Goal: Communication & Community: Share content

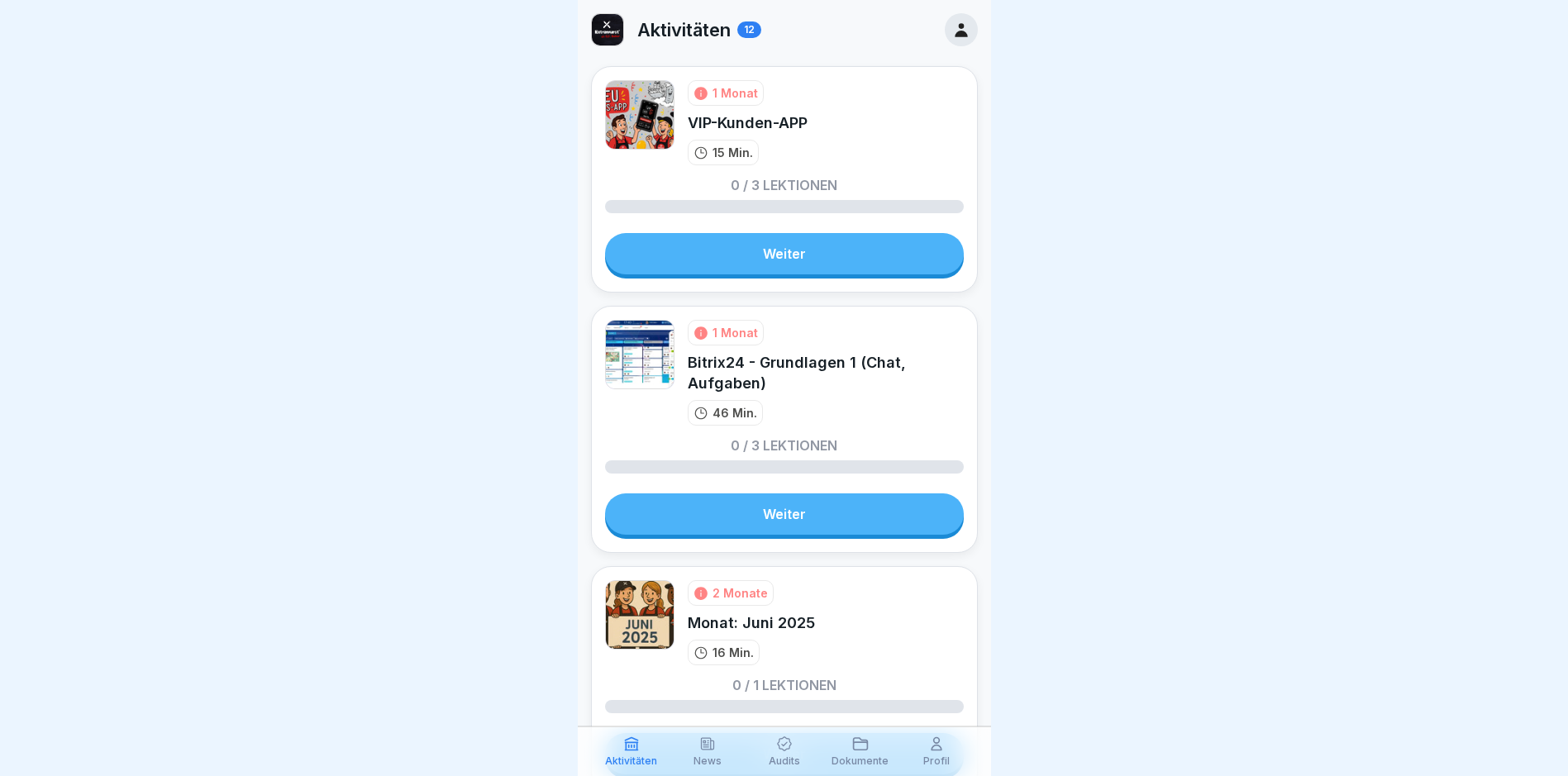
click at [952, 27] on icon at bounding box center [960, 29] width 18 height 18
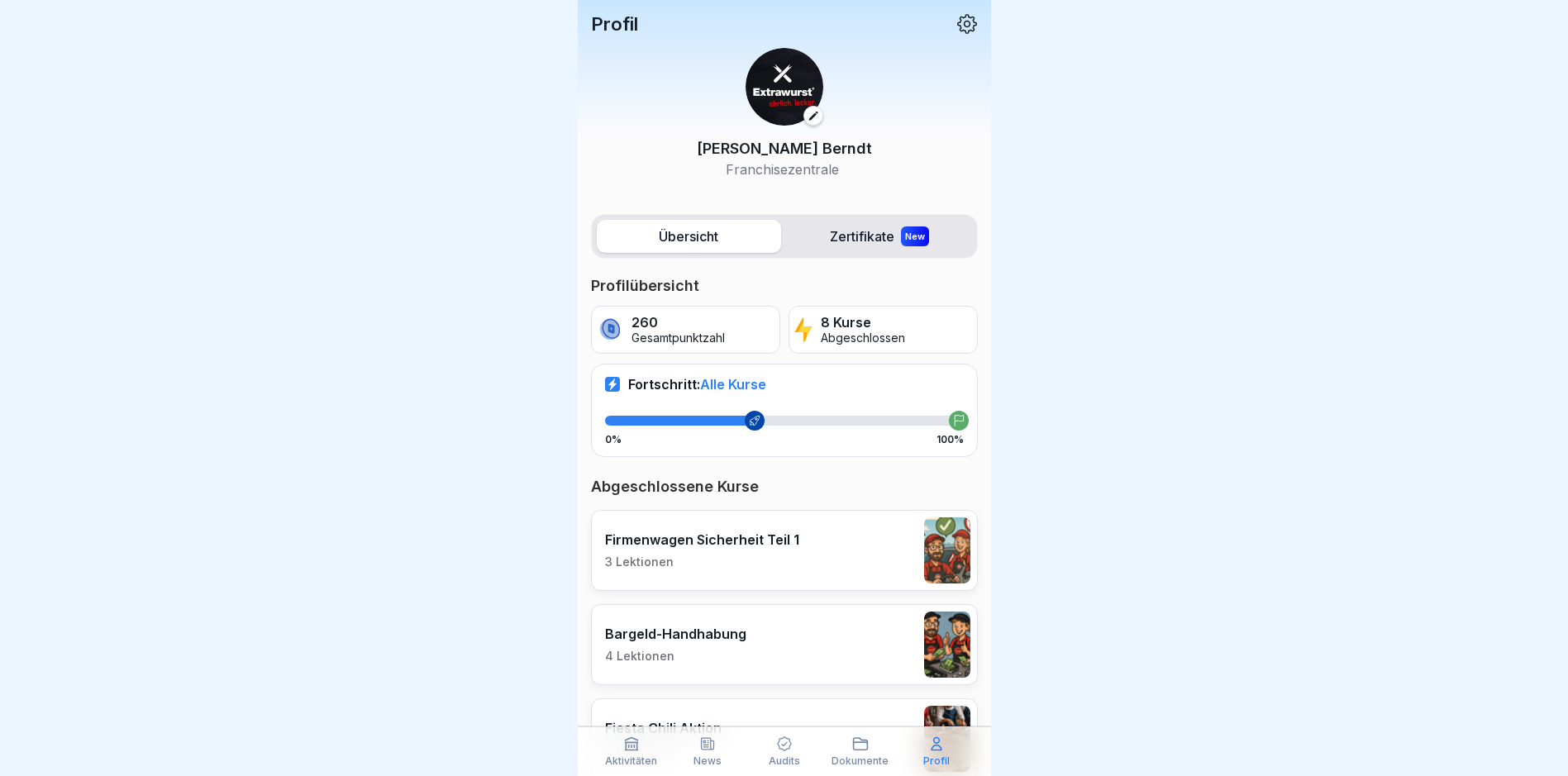
click at [630, 757] on p "Aktivitäten" at bounding box center [630, 761] width 52 height 11
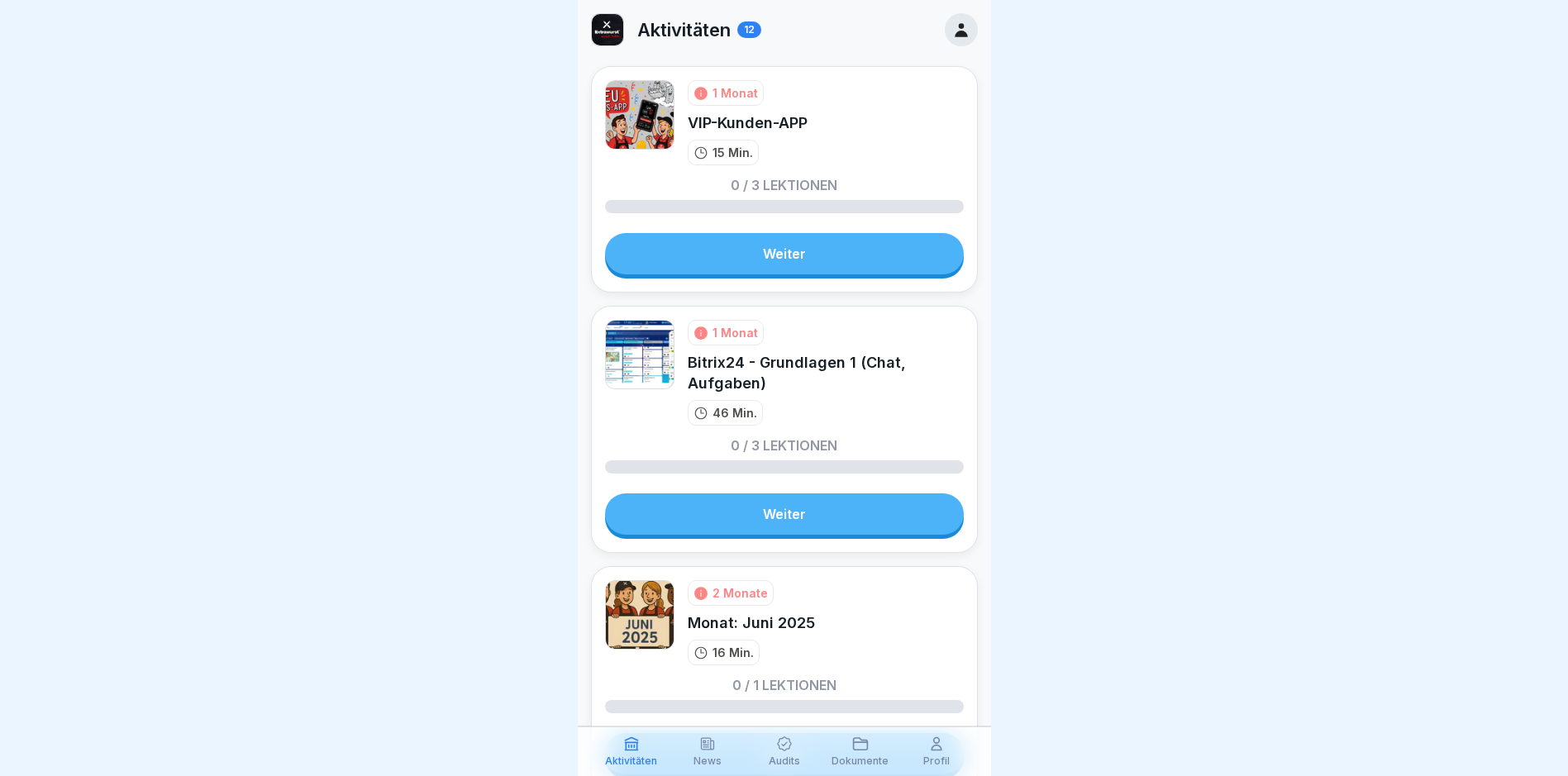
click at [850, 746] on div "Dokumente" at bounding box center [860, 750] width 67 height 31
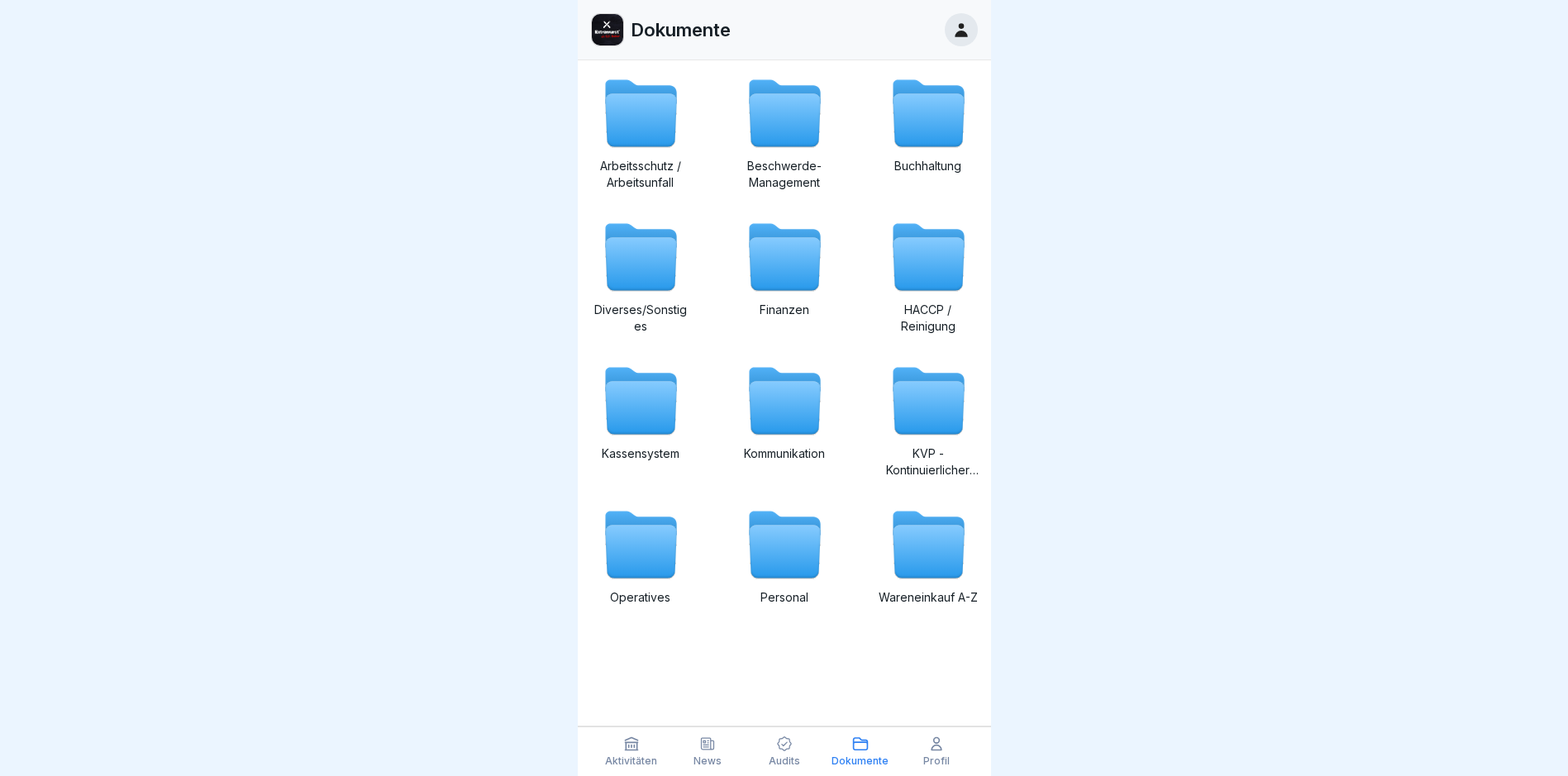
click at [930, 759] on p "Profil" at bounding box center [937, 761] width 27 height 11
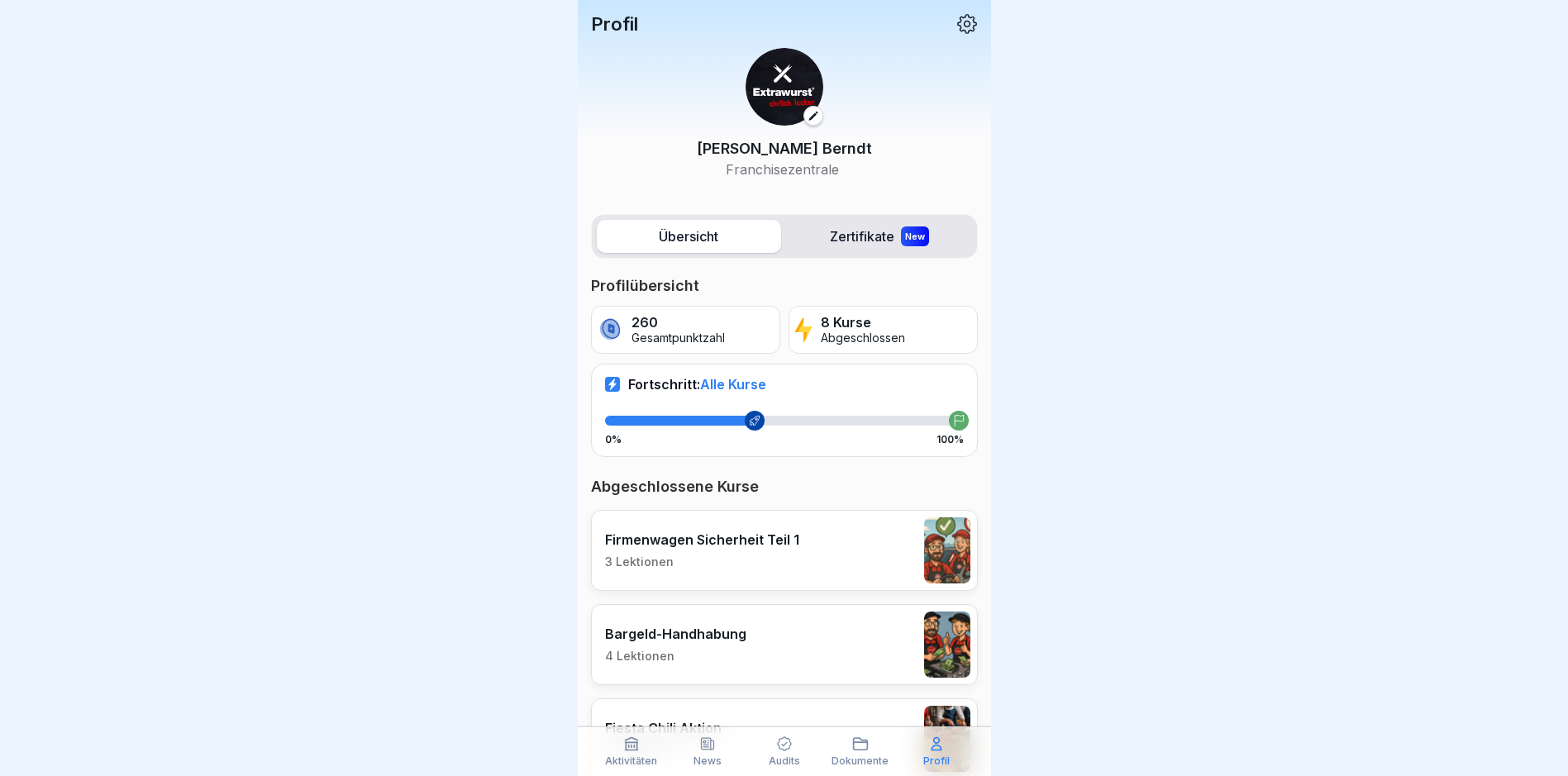
click at [955, 12] on div "Profil Dominique Berndt Franchisezentrale" at bounding box center [784, 102] width 413 height 206
click at [957, 28] on icon at bounding box center [967, 24] width 22 height 22
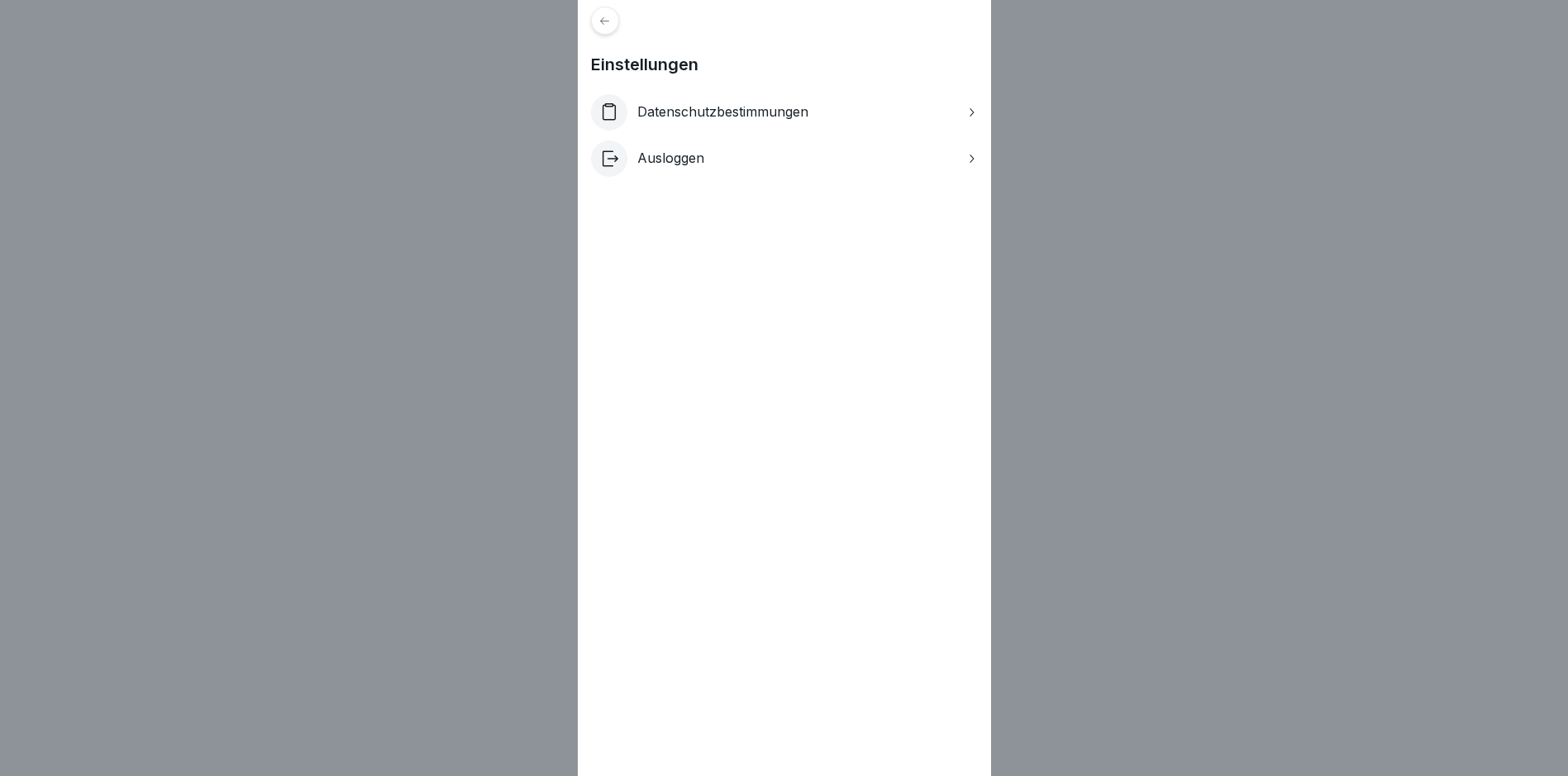
click at [1060, 85] on div "Einstellungen Datenschutzbestimmungen Ausloggen" at bounding box center [784, 388] width 1568 height 776
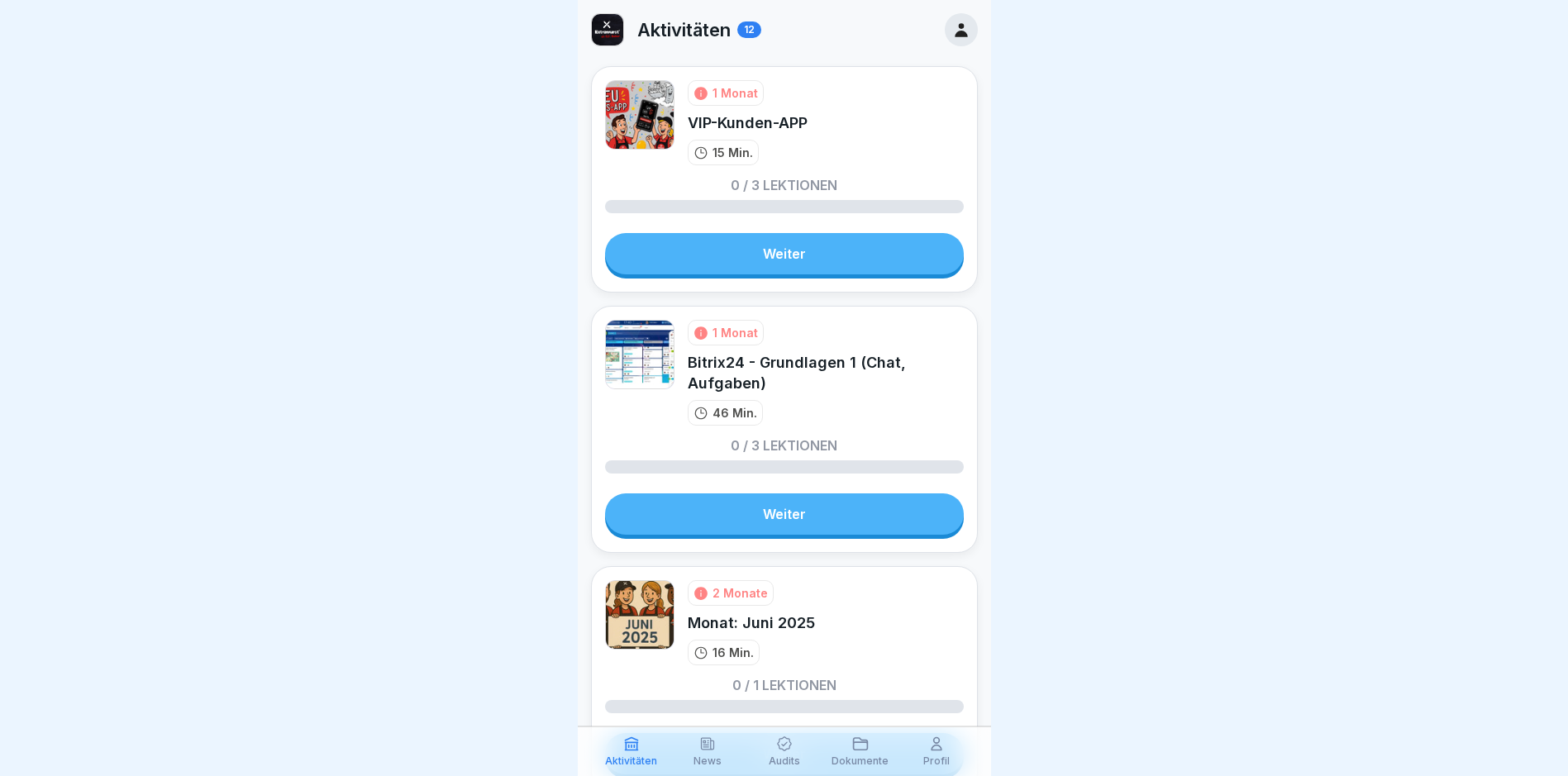
click at [612, 26] on img at bounding box center [607, 29] width 31 height 31
click at [717, 28] on p "Aktivitäten" at bounding box center [684, 29] width 94 height 22
click at [611, 33] on img at bounding box center [607, 29] width 31 height 31
click at [612, 31] on img at bounding box center [607, 29] width 31 height 31
click at [715, 757] on p "News" at bounding box center [707, 761] width 28 height 11
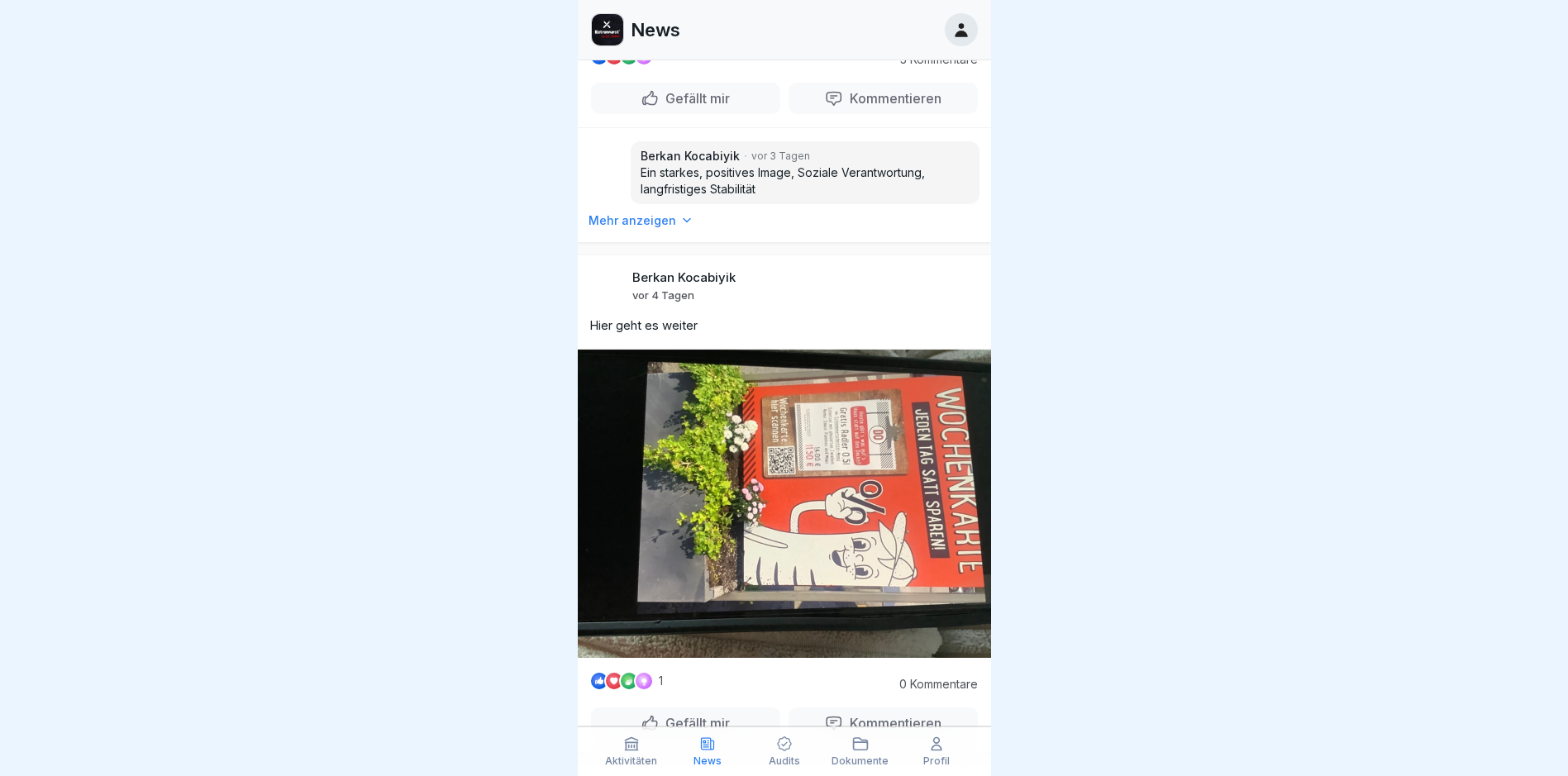
scroll to position [2726, 0]
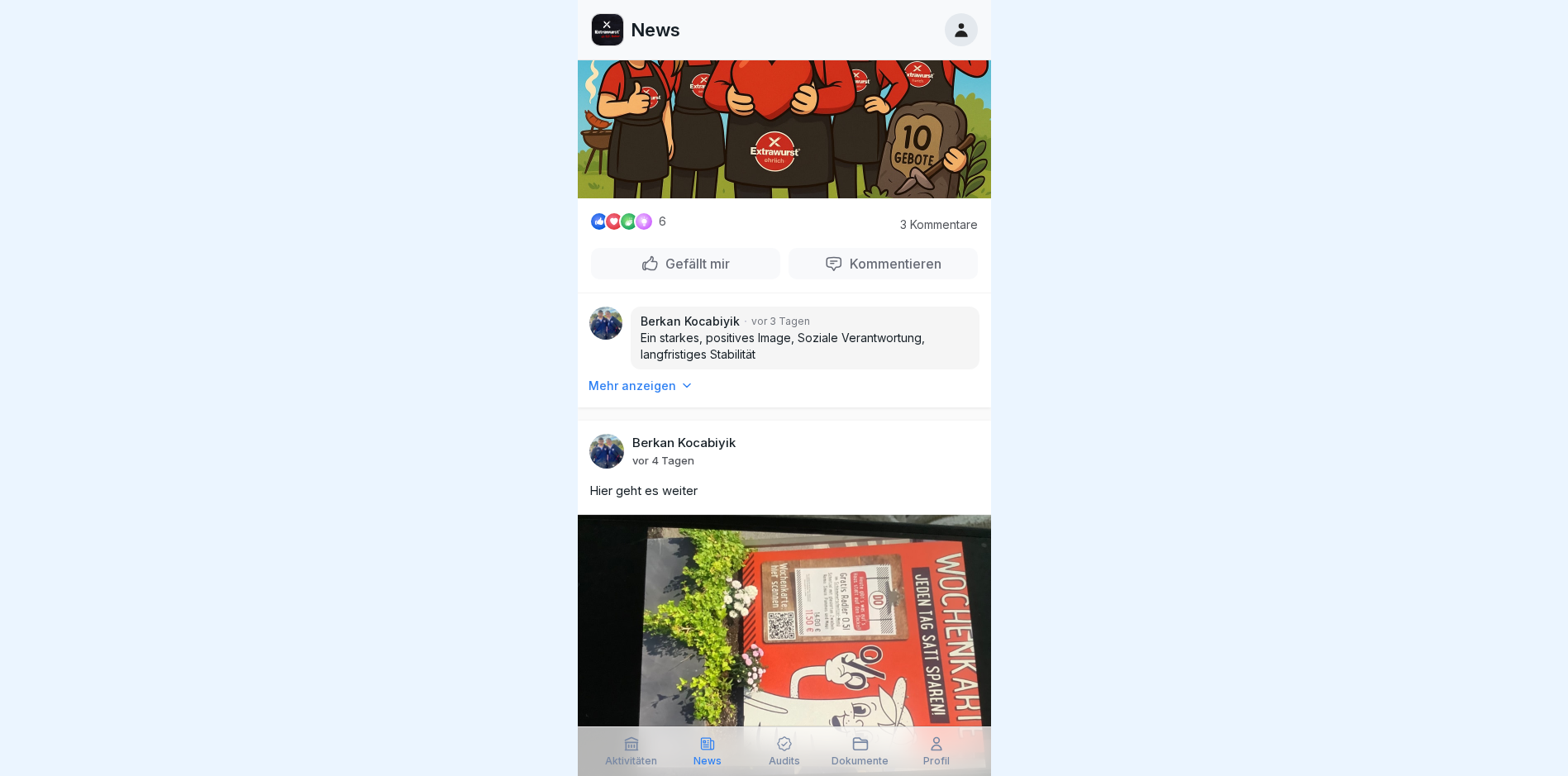
click at [610, 377] on p "Mehr anzeigen" at bounding box center [632, 385] width 87 height 16
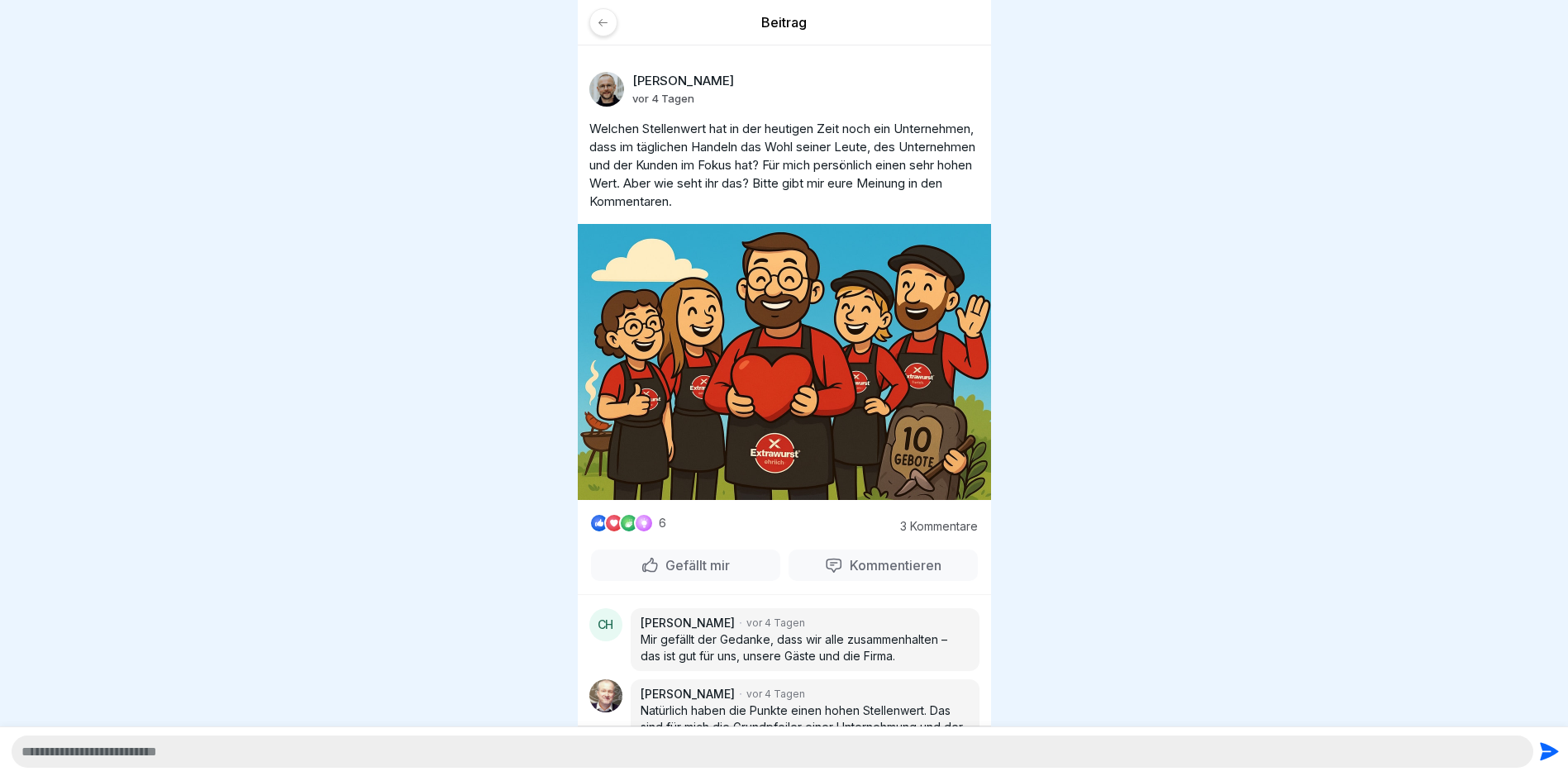
click at [600, 22] on icon at bounding box center [603, 22] width 9 height 8
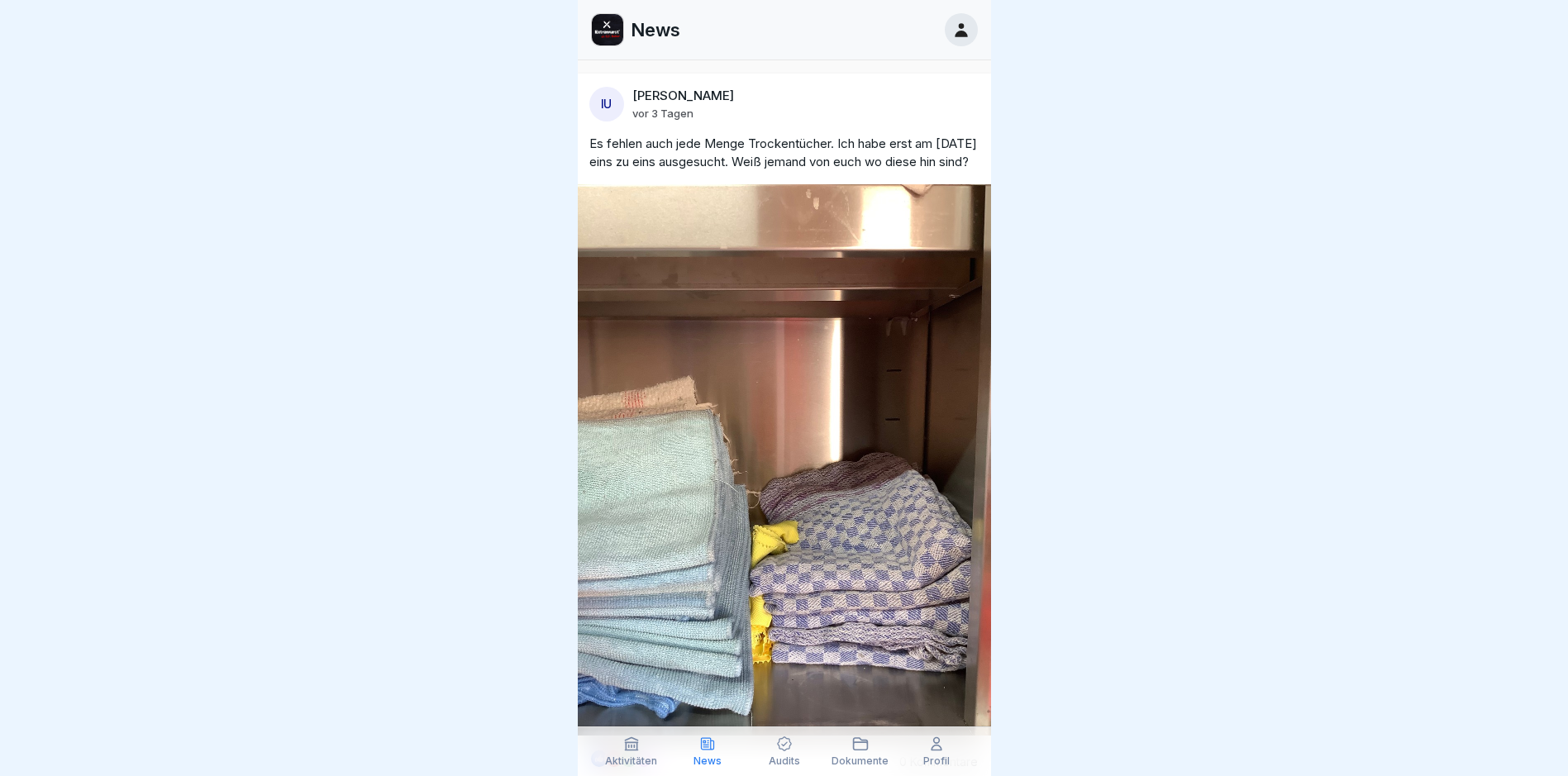
click at [612, 29] on img at bounding box center [607, 29] width 31 height 31
click at [659, 25] on p "News" at bounding box center [655, 29] width 49 height 22
click at [602, 26] on img at bounding box center [607, 29] width 31 height 31
click at [657, 32] on p "News" at bounding box center [655, 29] width 49 height 22
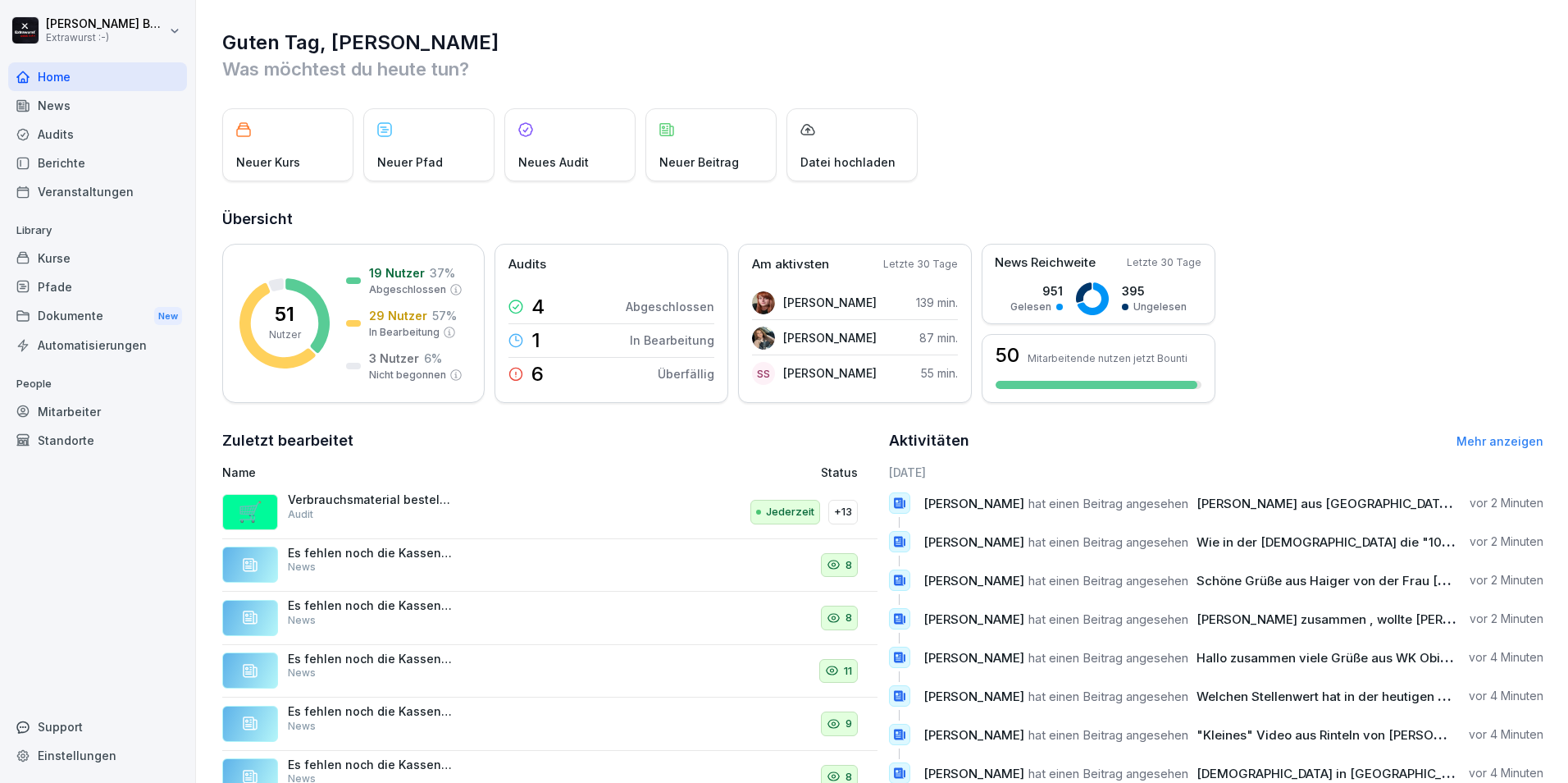
click at [721, 153] on p "Neuer Beitrag" at bounding box center [699, 162] width 80 height 17
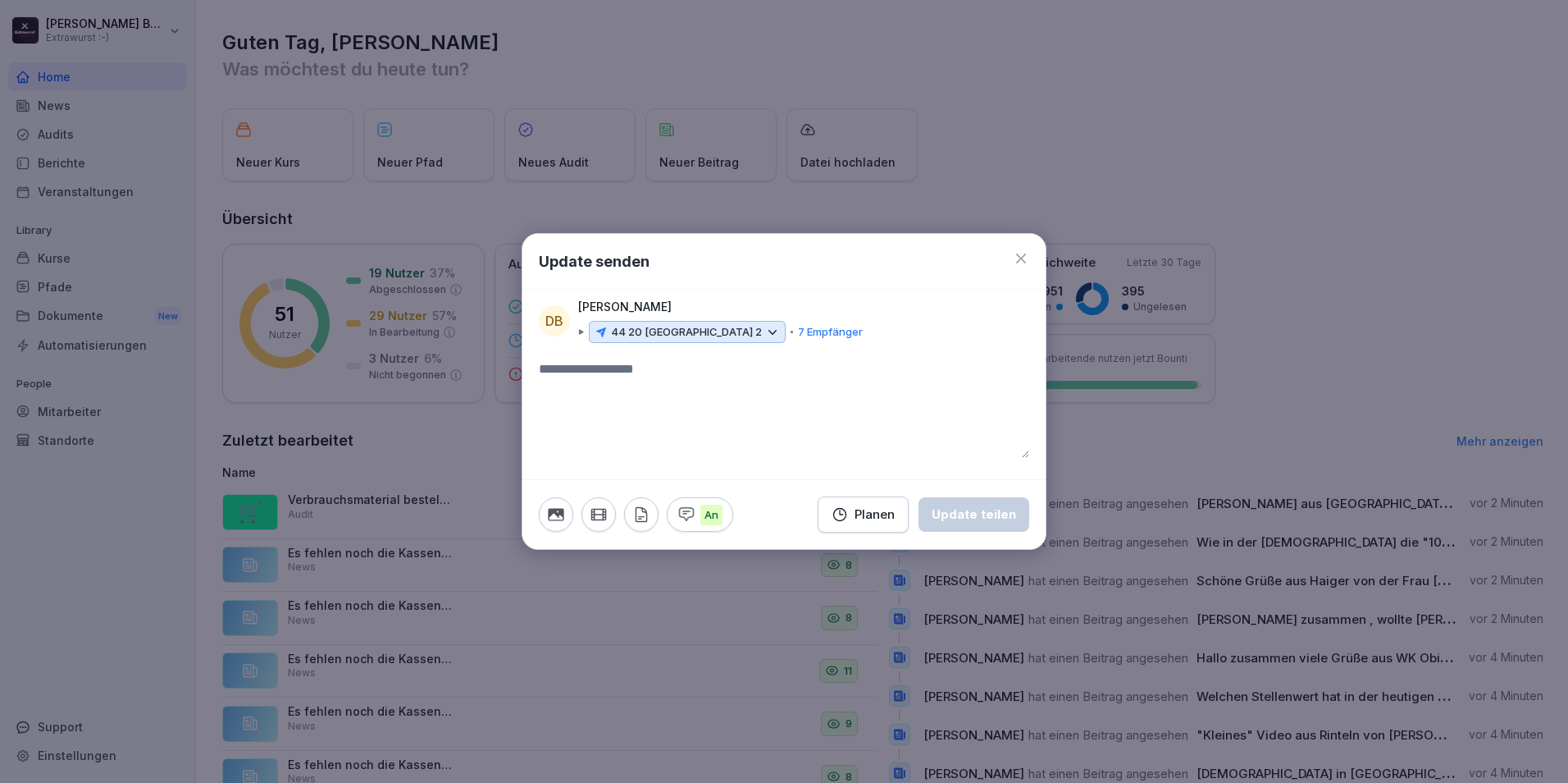
click at [681, 331] on p "44 20 Wuppertal 2" at bounding box center [686, 331] width 150 height 16
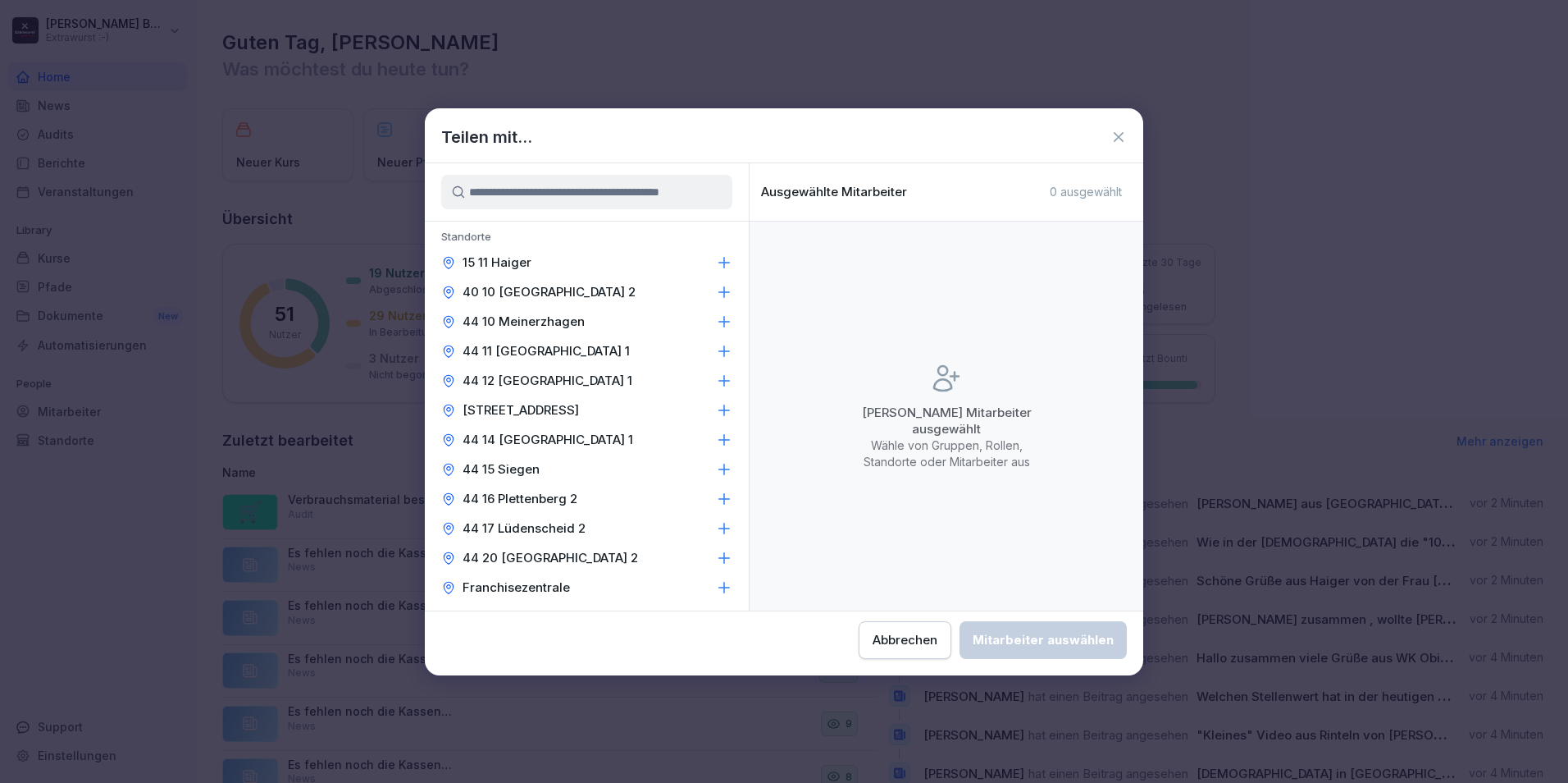
click at [546, 295] on p "40 10 Wermelskirchen 2" at bounding box center [549, 292] width 173 height 16
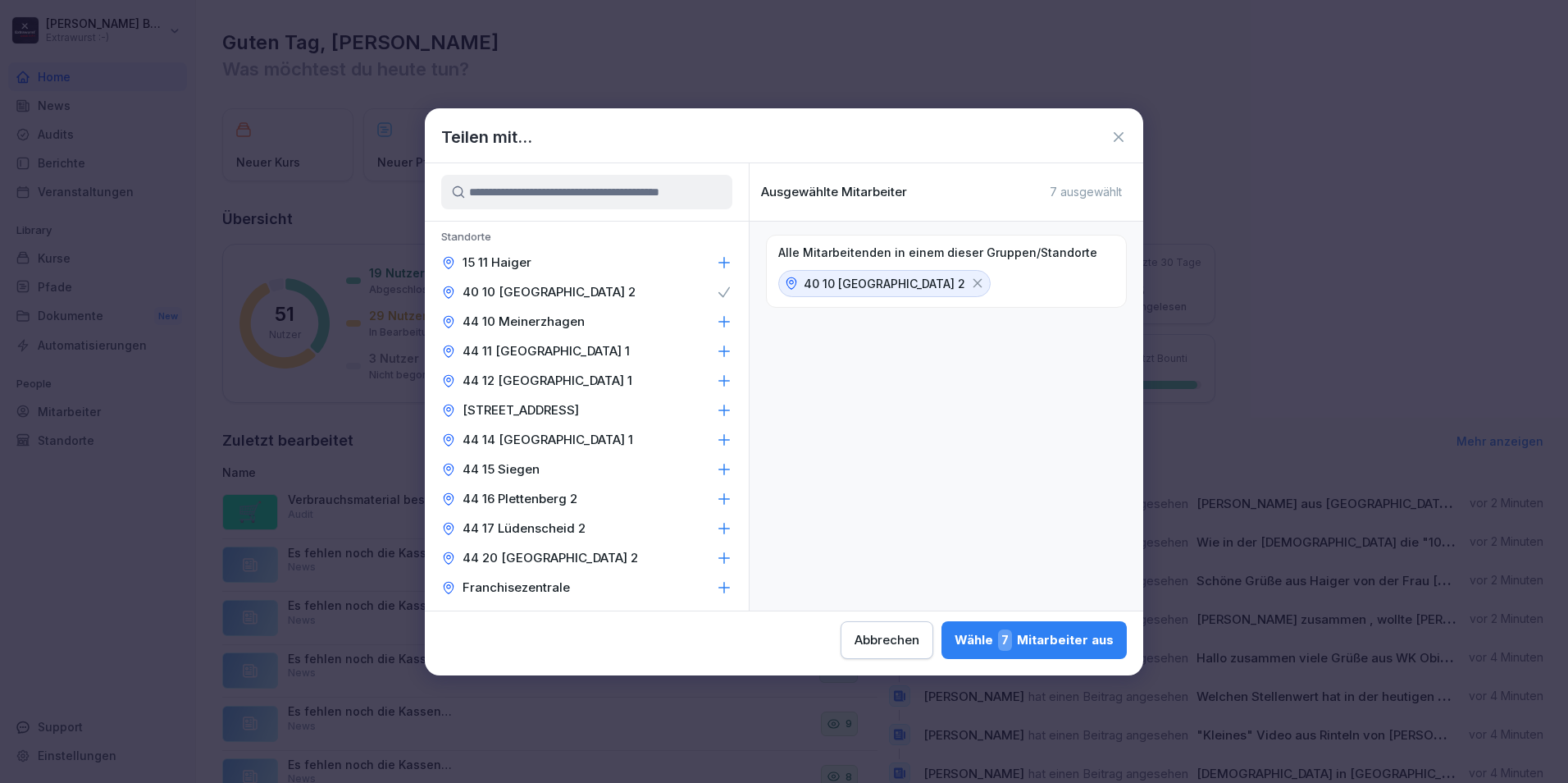
click at [821, 328] on div "Alle Mitarbeitenden in einem dieser Gruppen/Standorte 40 10 Wermelskirchen 2" at bounding box center [946, 415] width 393 height 389
click at [990, 644] on div "Wähle 7 Mitarbeiter aus" at bounding box center [1034, 640] width 159 height 22
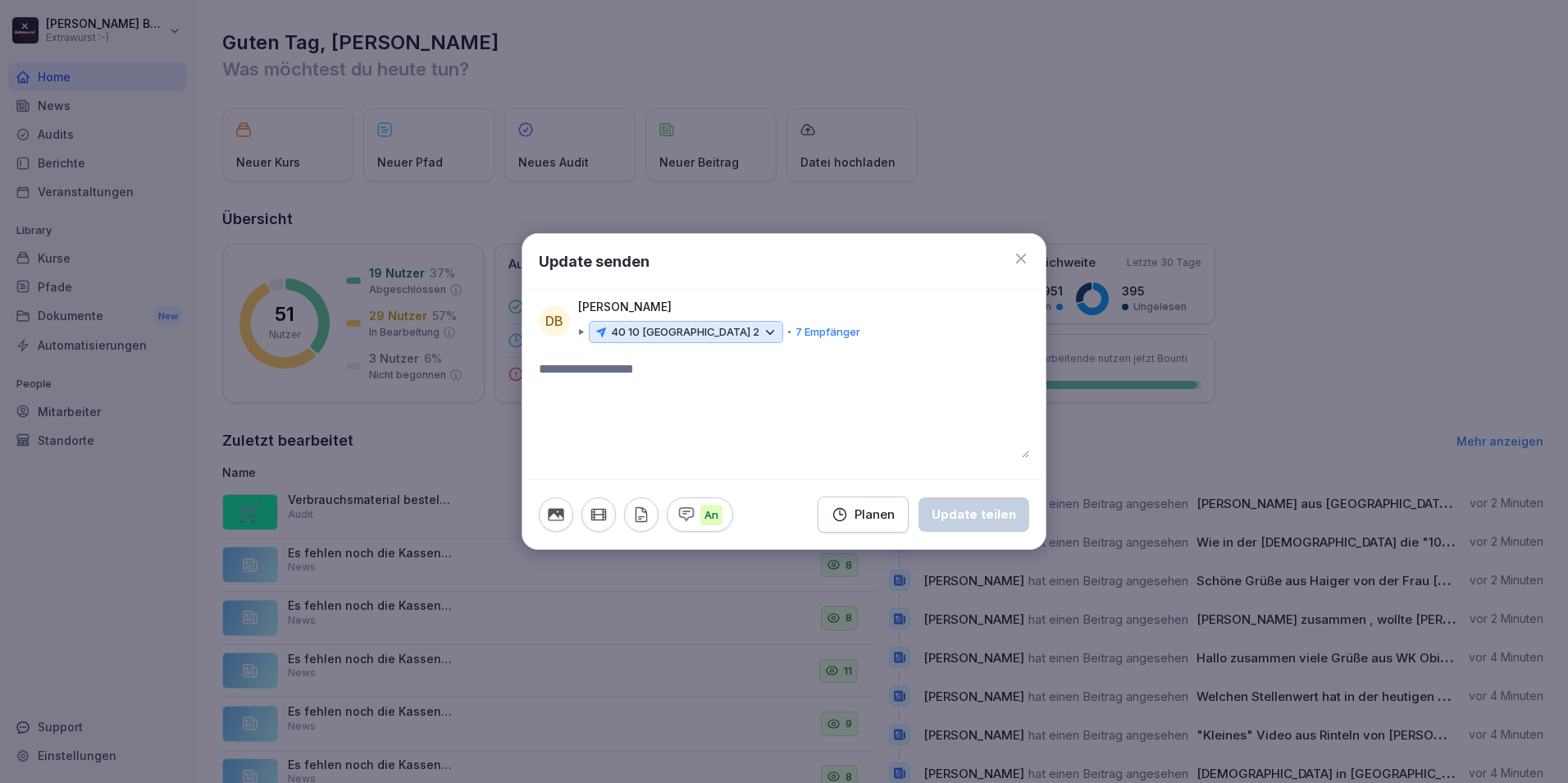
click at [578, 370] on textarea at bounding box center [784, 408] width 490 height 99
click at [755, 372] on textarea "**********" at bounding box center [784, 408] width 490 height 99
click at [857, 374] on textarea "**********" at bounding box center [784, 408] width 490 height 99
type textarea "**********"
click at [968, 520] on div "Update teilen" at bounding box center [974, 514] width 85 height 18
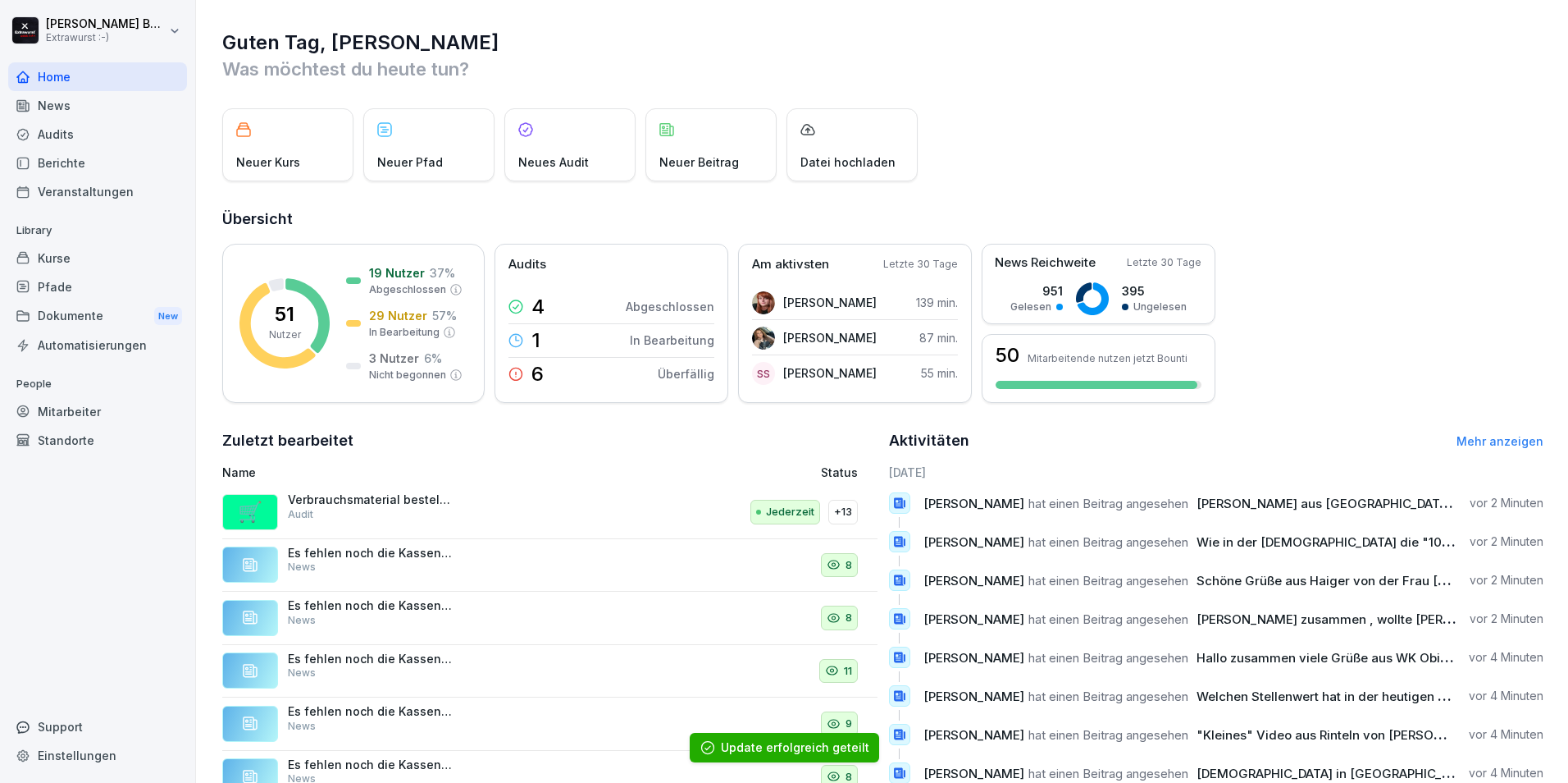
click at [691, 142] on div "Neuer Beitrag" at bounding box center [710, 145] width 131 height 73
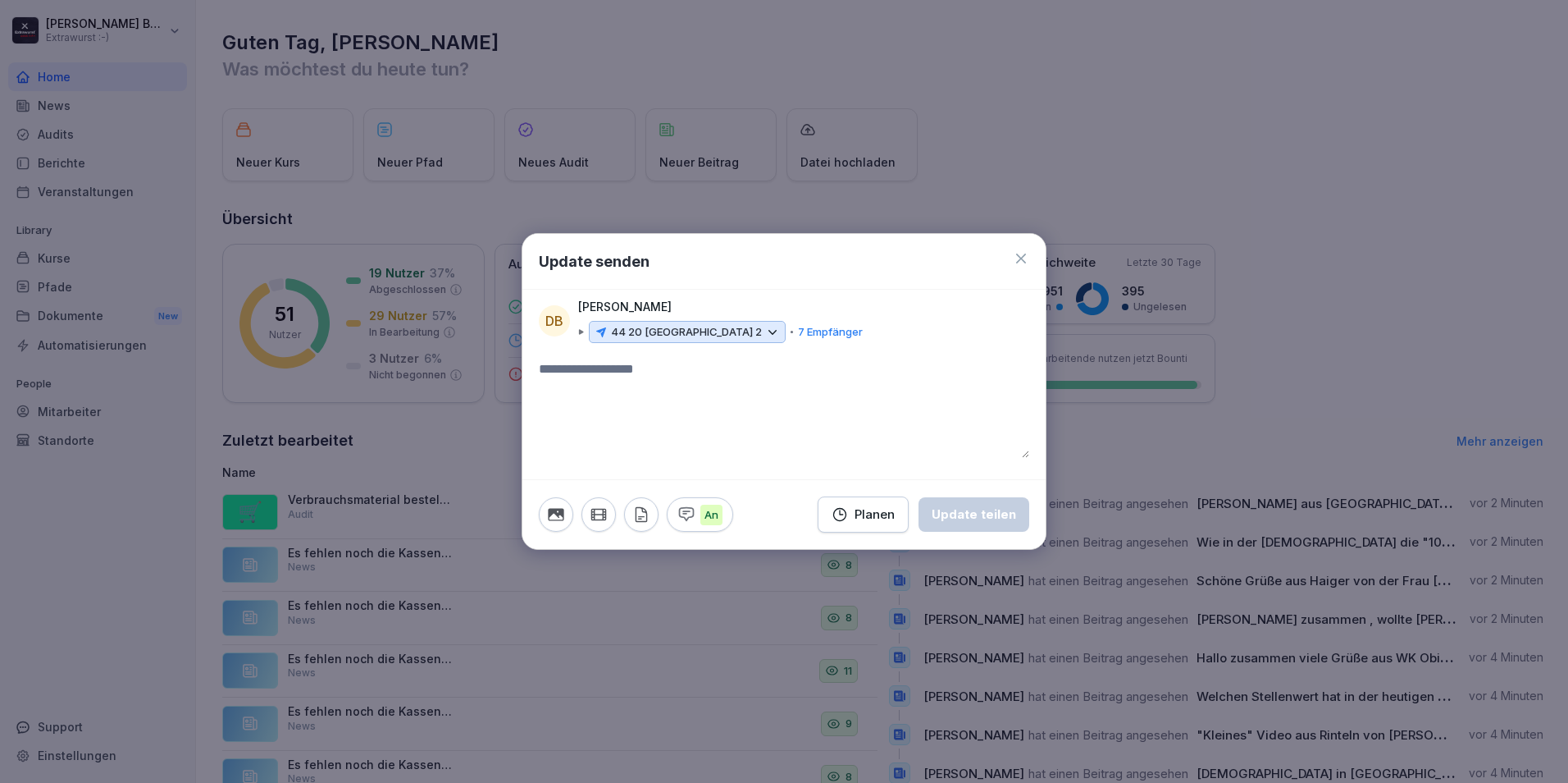
click at [769, 331] on icon at bounding box center [773, 330] width 8 height 3
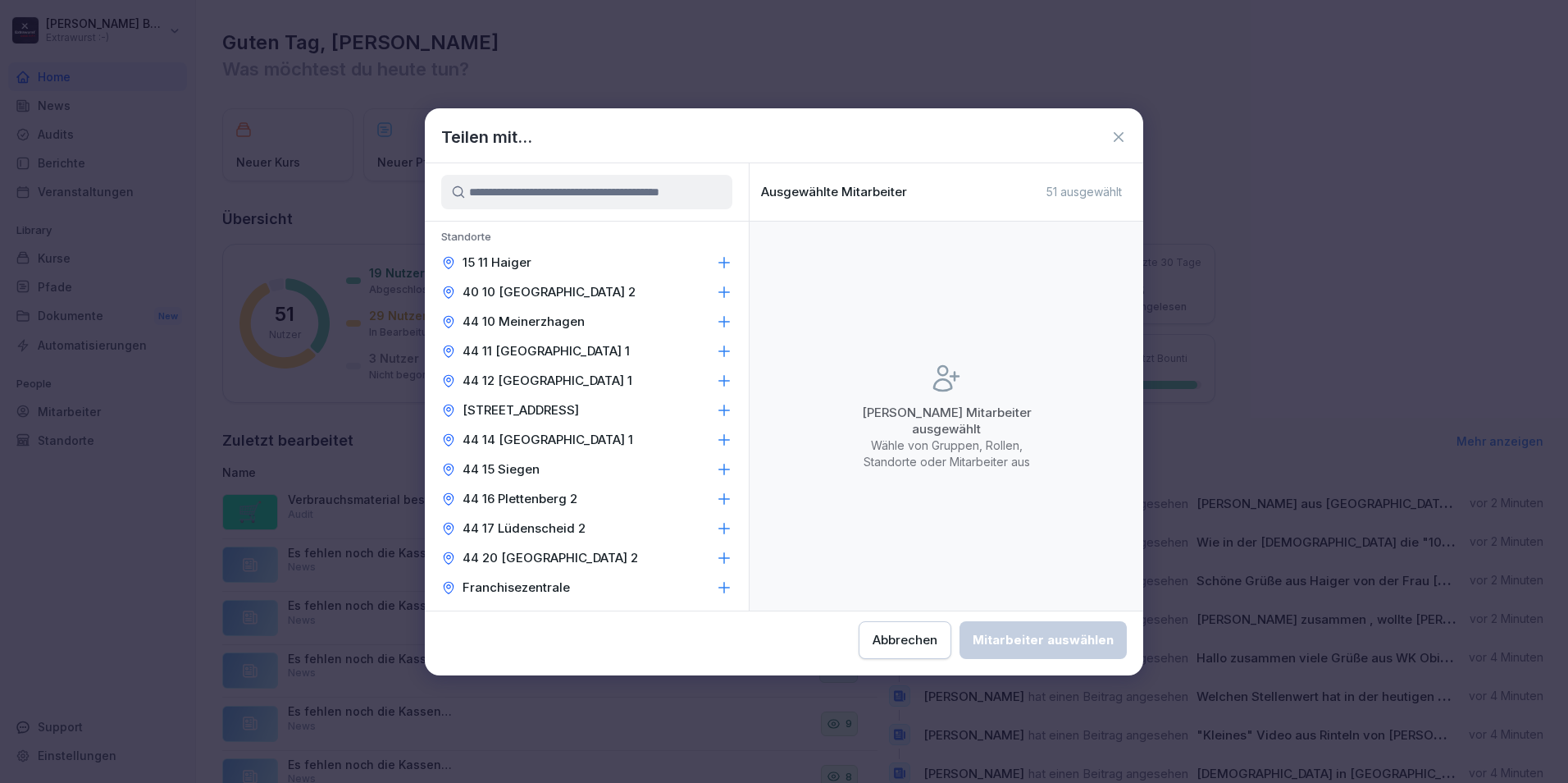
click at [549, 422] on div "44 13 Plettenberg 1" at bounding box center [587, 409] width 324 height 29
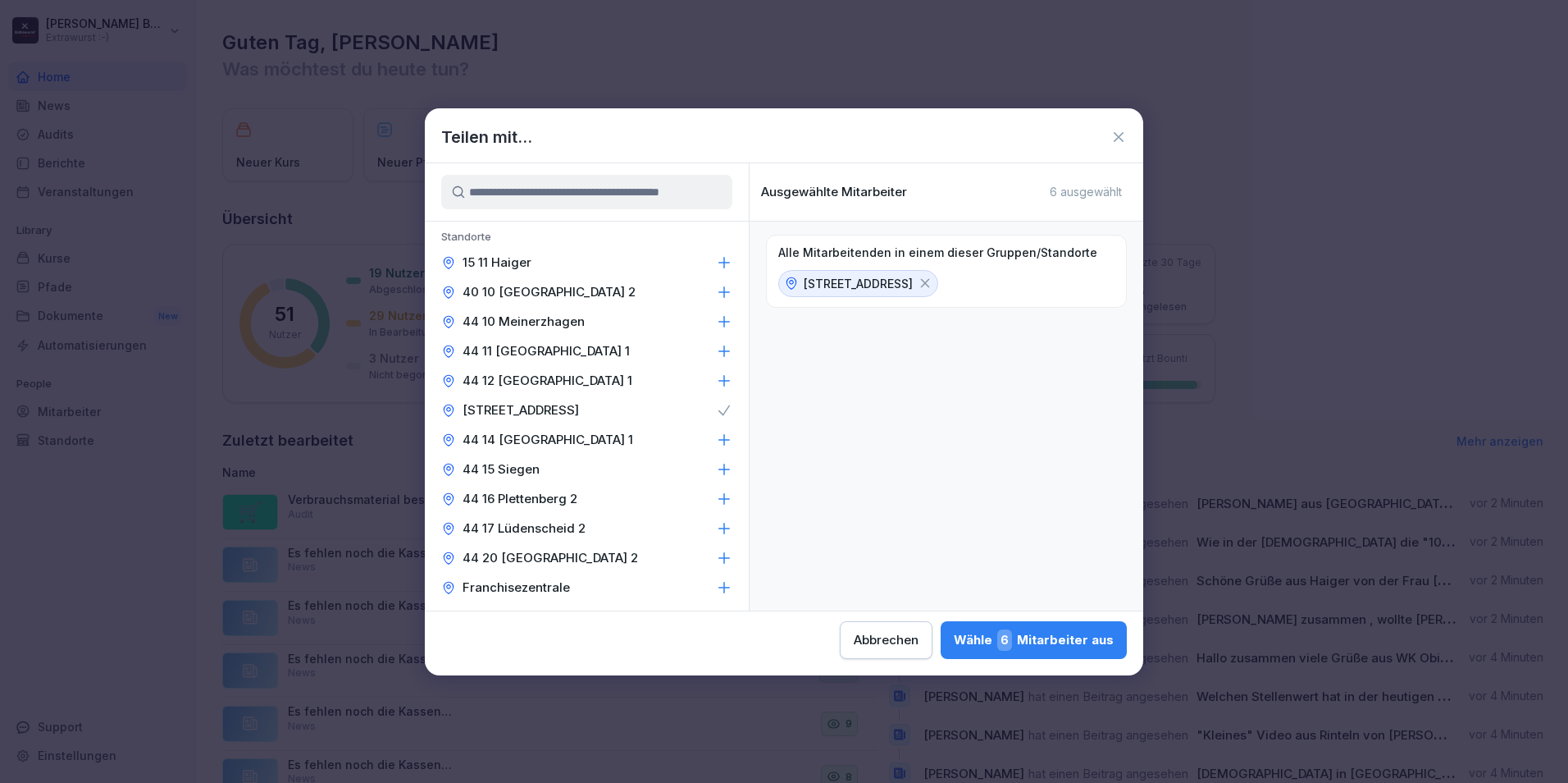
click at [1042, 637] on div "Wähle 6 Mitarbeiter aus" at bounding box center [1034, 640] width 160 height 22
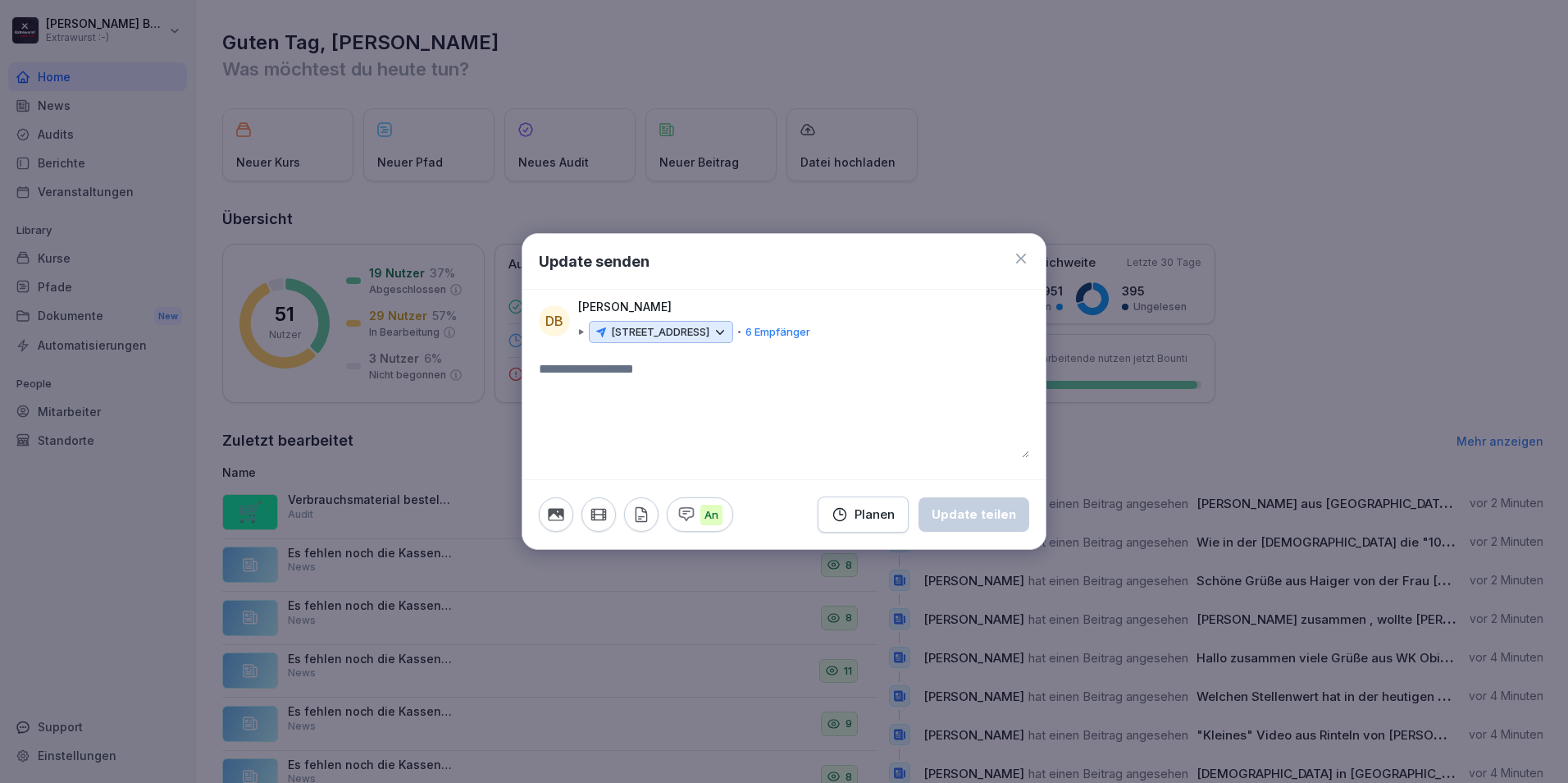
click at [610, 367] on textarea at bounding box center [784, 408] width 490 height 99
click at [682, 366] on textarea "**********" at bounding box center [784, 408] width 490 height 99
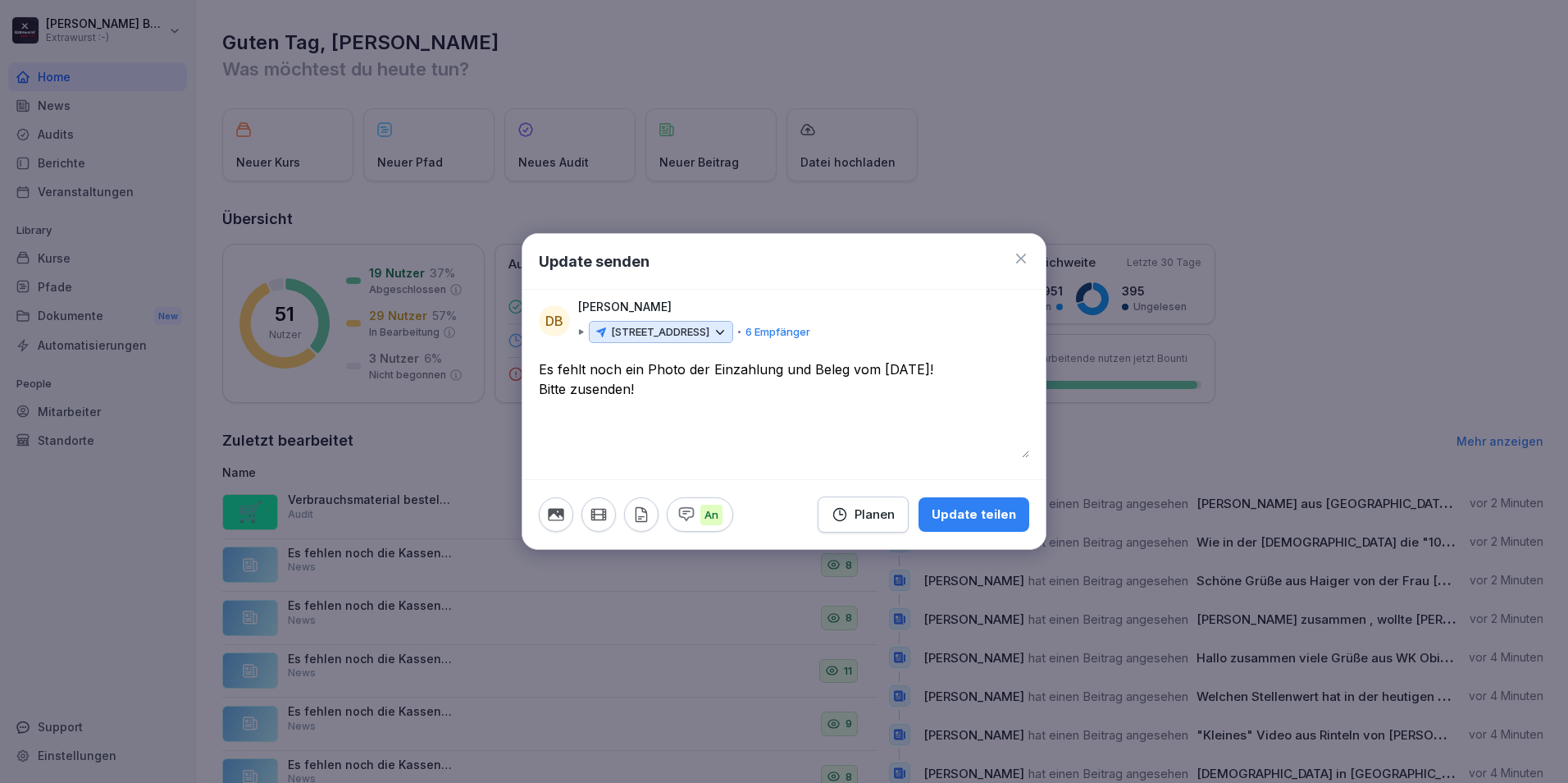
type textarea "**********"
click at [967, 516] on div "Update teilen" at bounding box center [974, 514] width 85 height 18
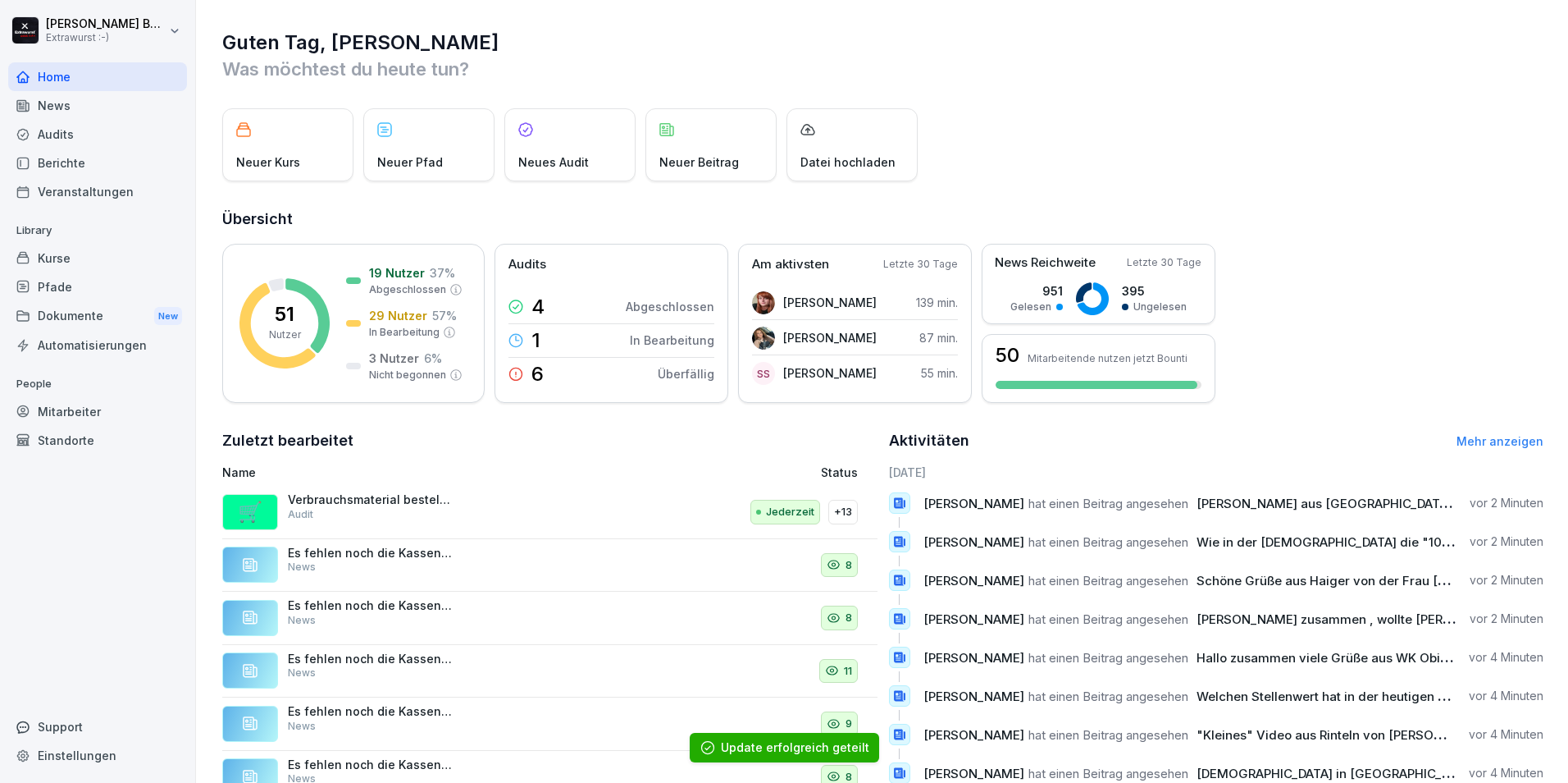
click at [691, 138] on div "Neuer Beitrag" at bounding box center [710, 145] width 131 height 73
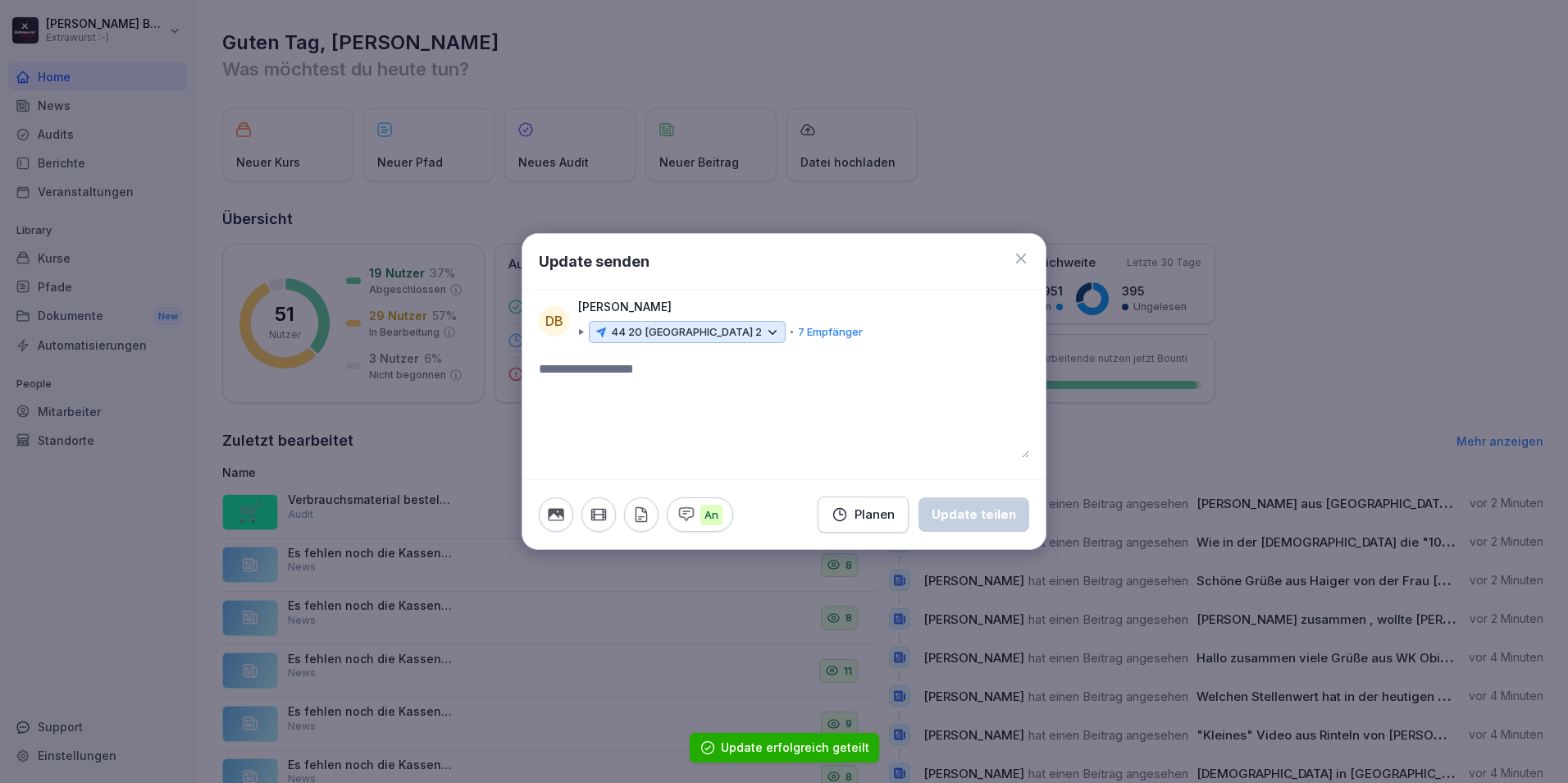
click at [674, 337] on p "44 20 Wuppertal 2" at bounding box center [686, 331] width 150 height 16
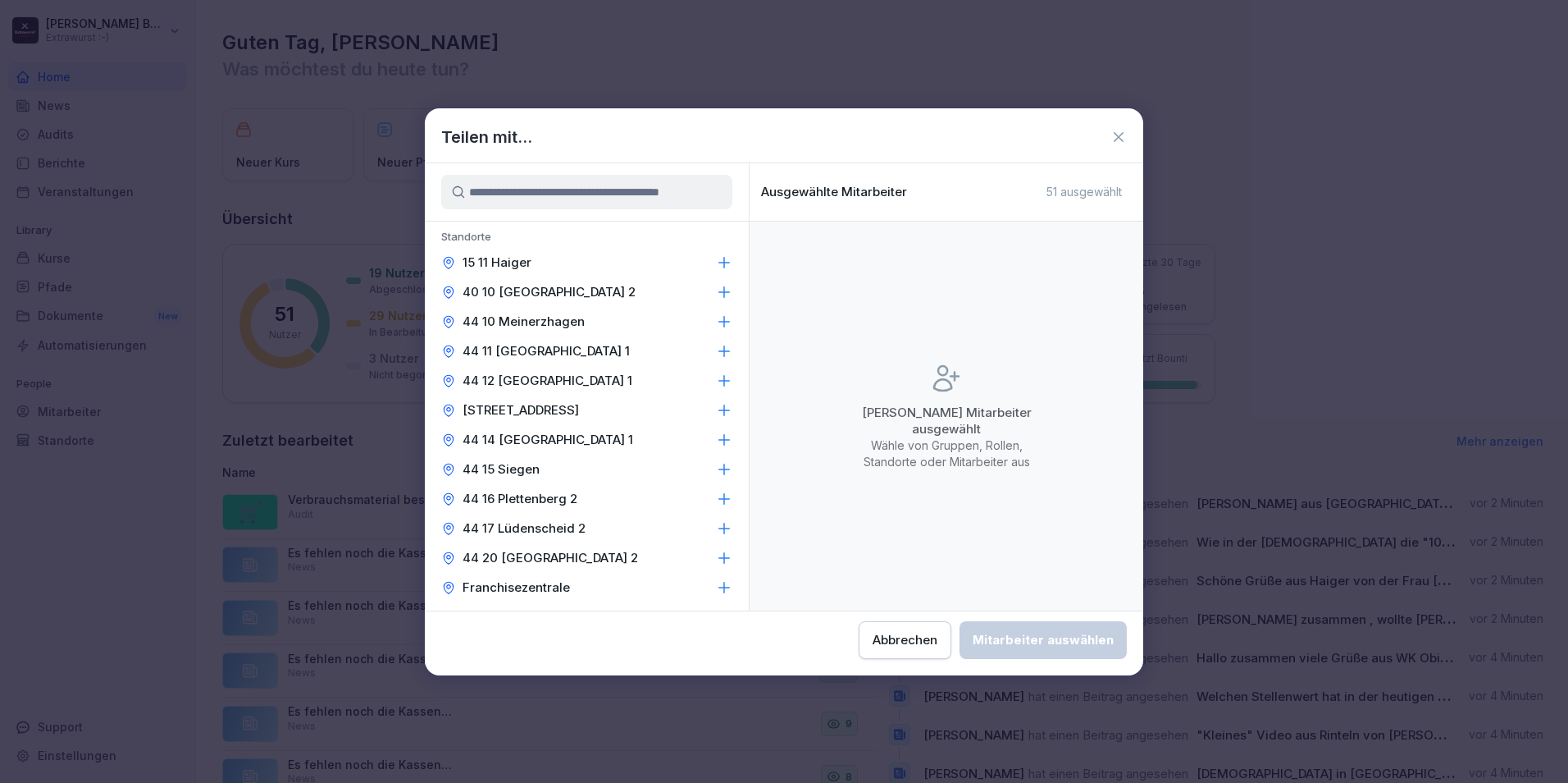
click at [562, 436] on p "44 14 Wermelskirchen 1" at bounding box center [547, 439] width 170 height 16
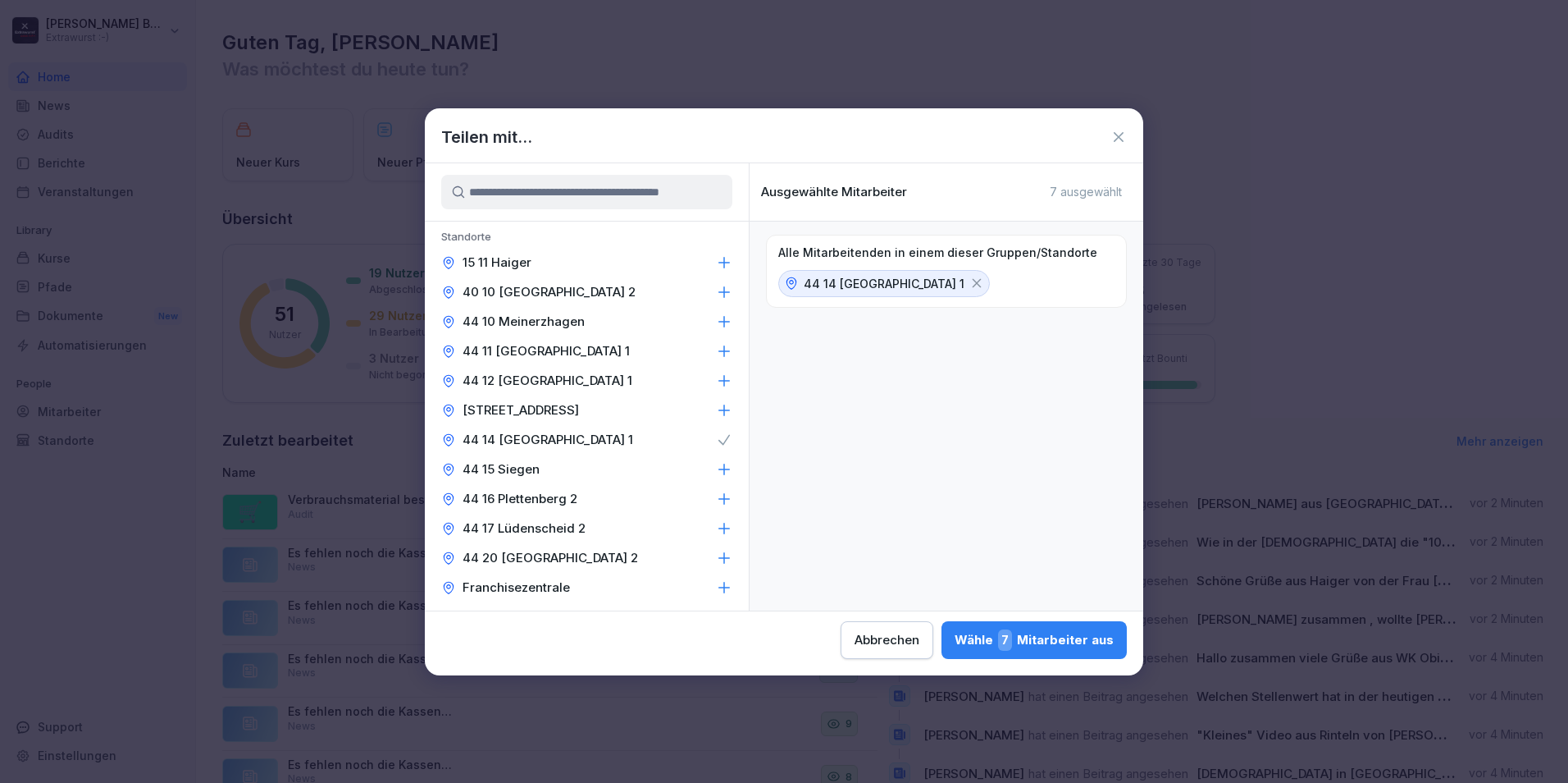
click at [1012, 632] on span "7" at bounding box center [1005, 640] width 14 height 22
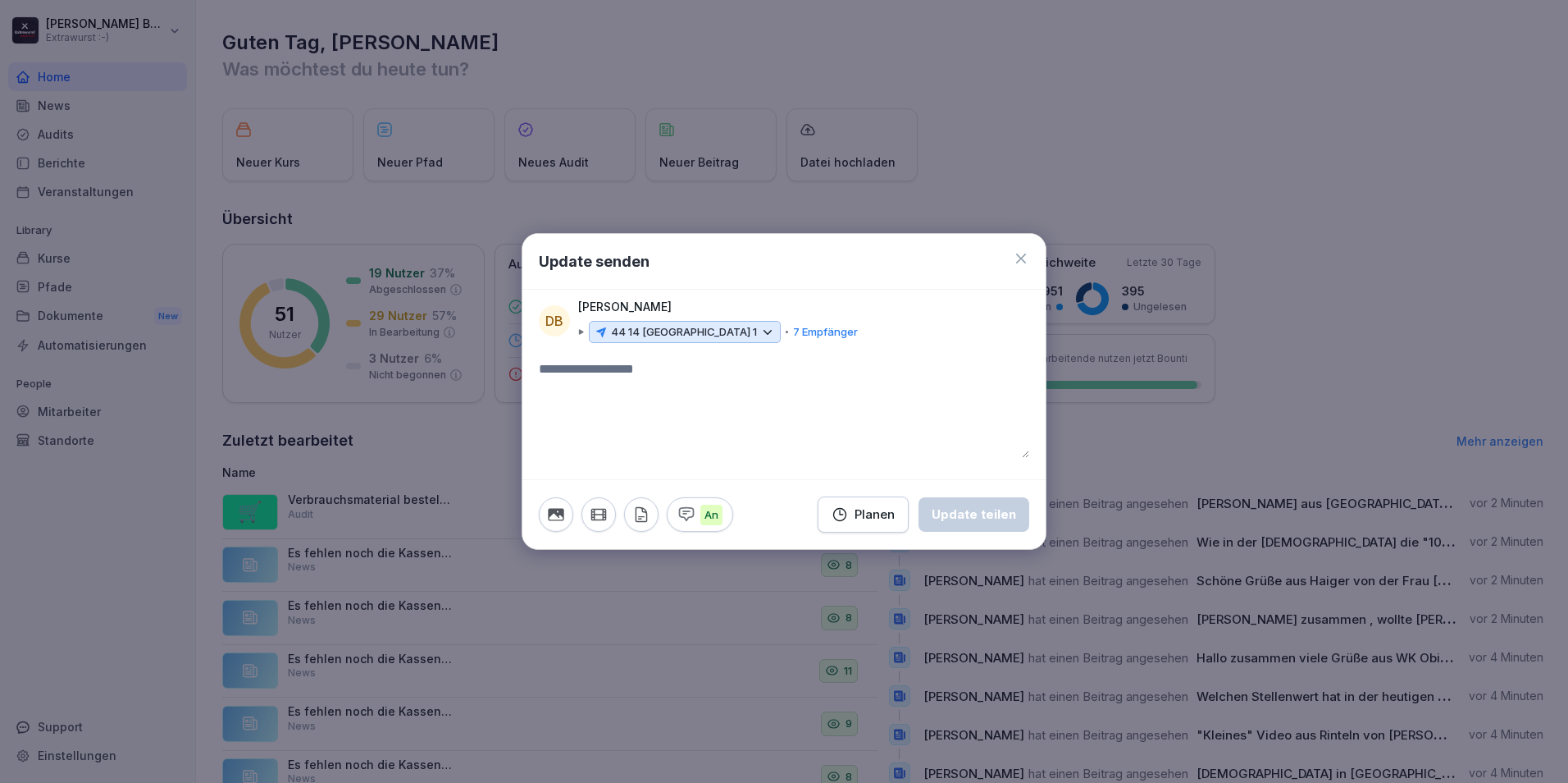
click at [675, 380] on textarea at bounding box center [784, 408] width 490 height 99
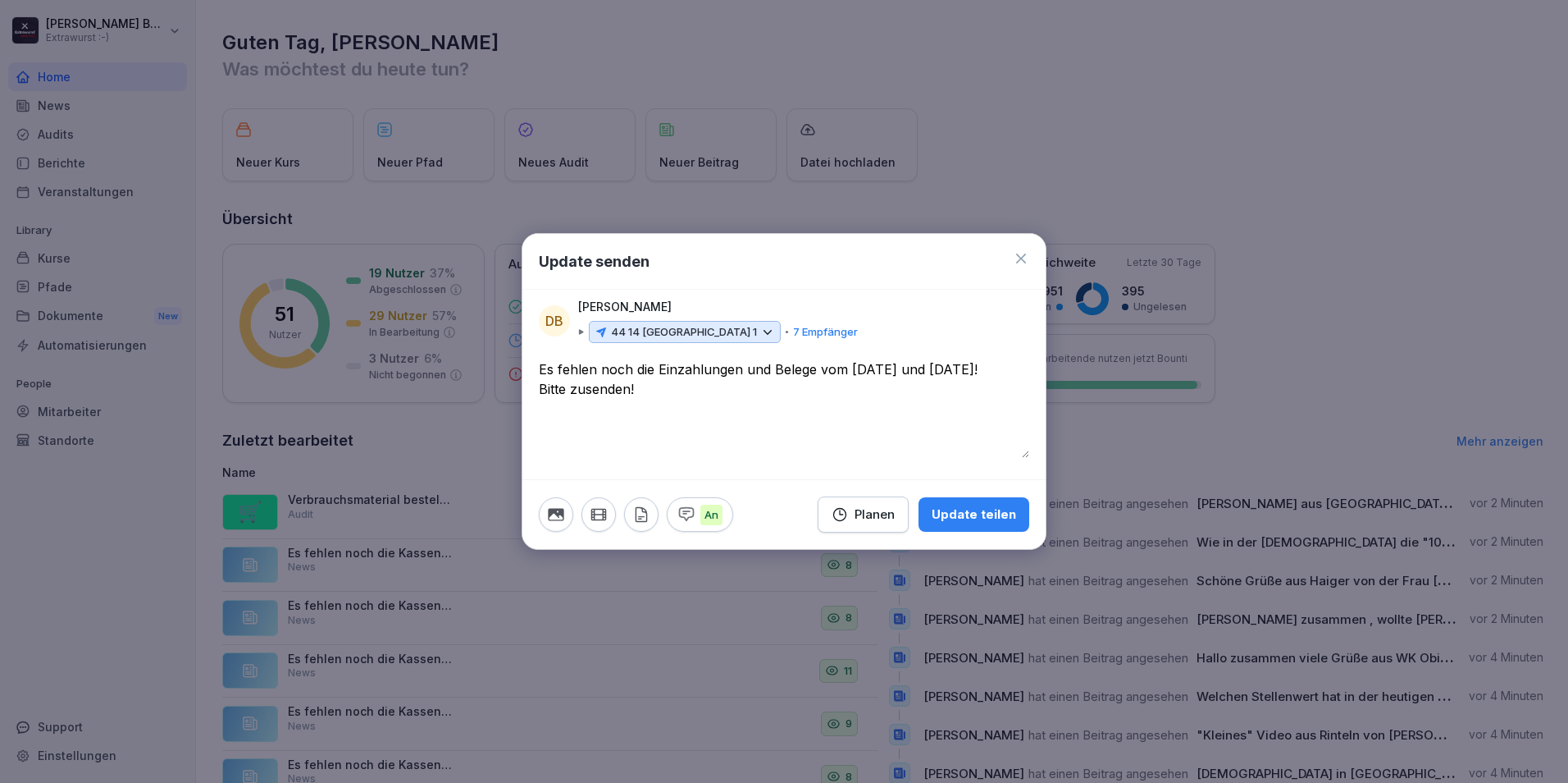
type textarea "**********"
click at [984, 522] on div "Update teilen" at bounding box center [974, 514] width 85 height 18
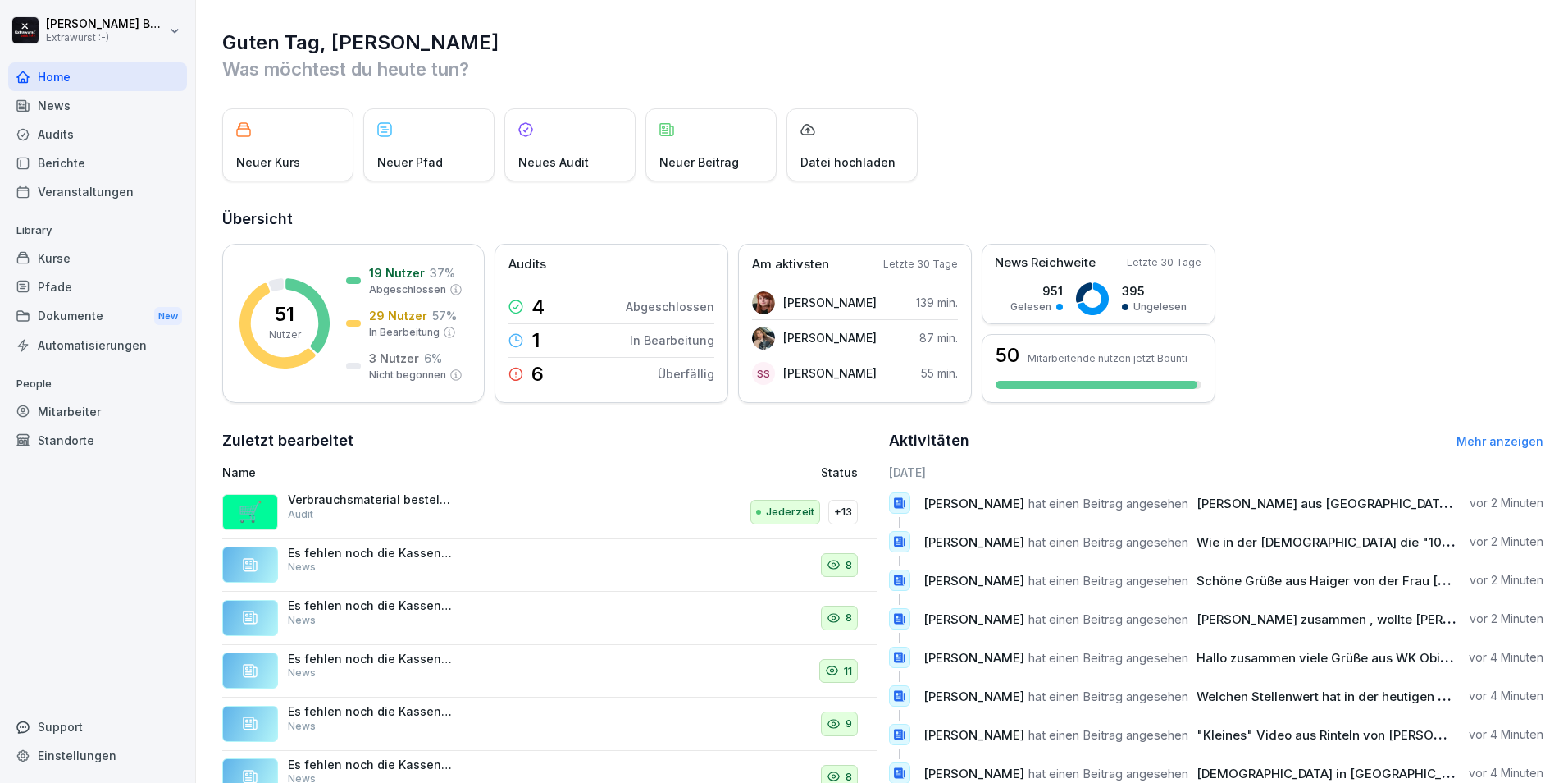
click at [734, 157] on p "Neuer Beitrag" at bounding box center [699, 162] width 80 height 17
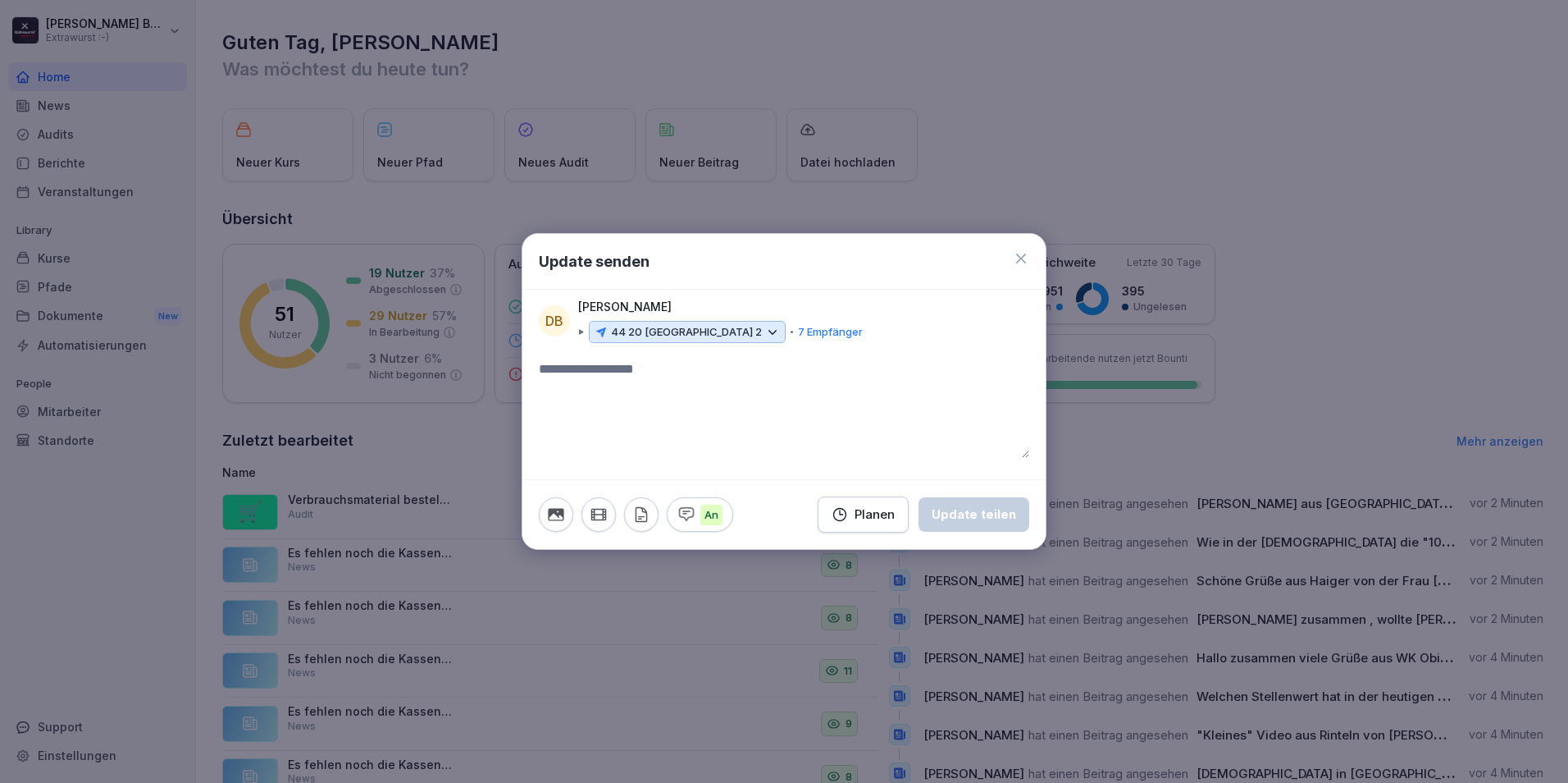
click at [679, 339] on p "44 20 Wuppertal 2" at bounding box center [686, 331] width 150 height 16
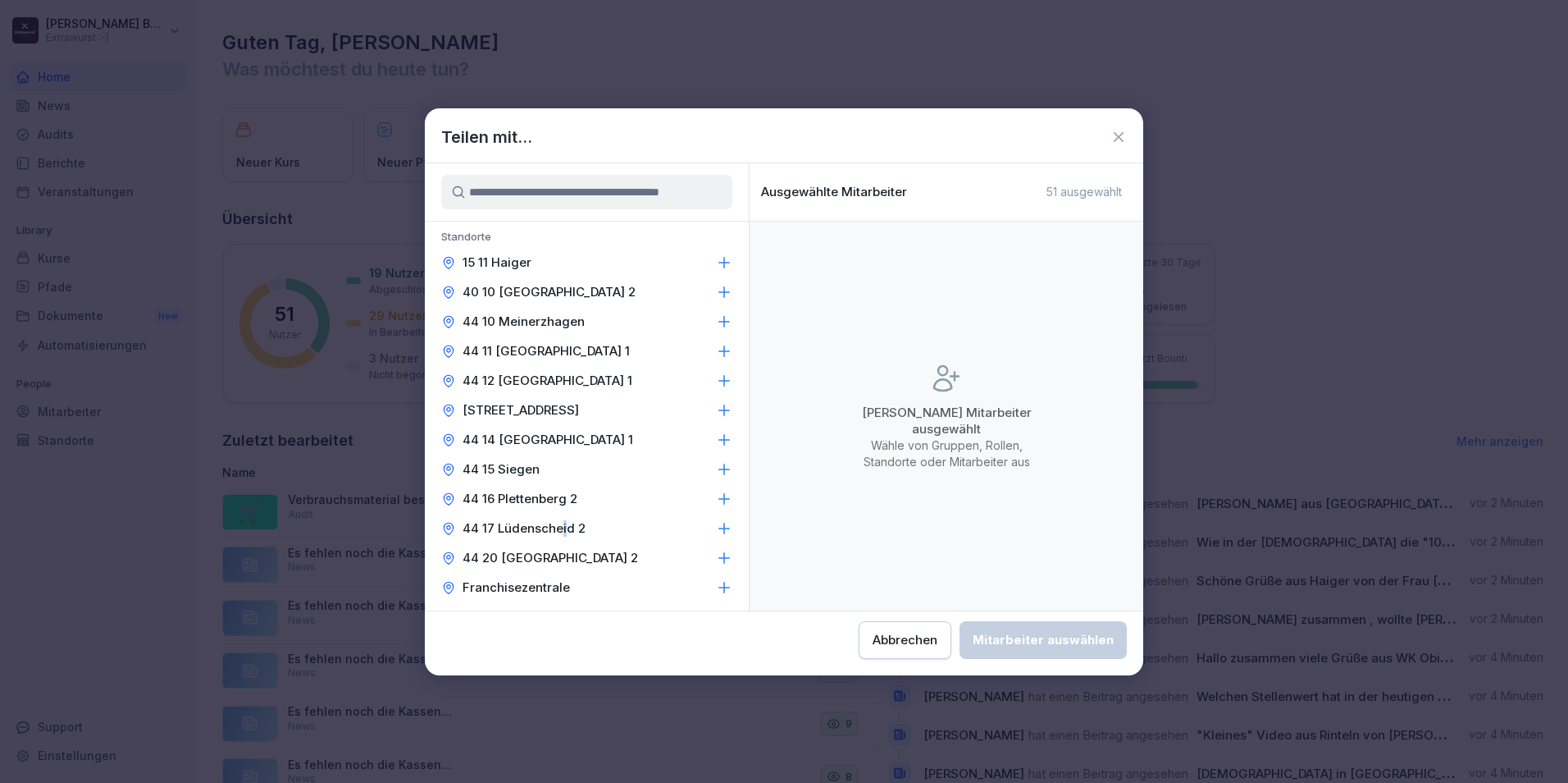
click at [565, 534] on p "44 17 Lüdenscheid 2" at bounding box center [524, 528] width 123 height 16
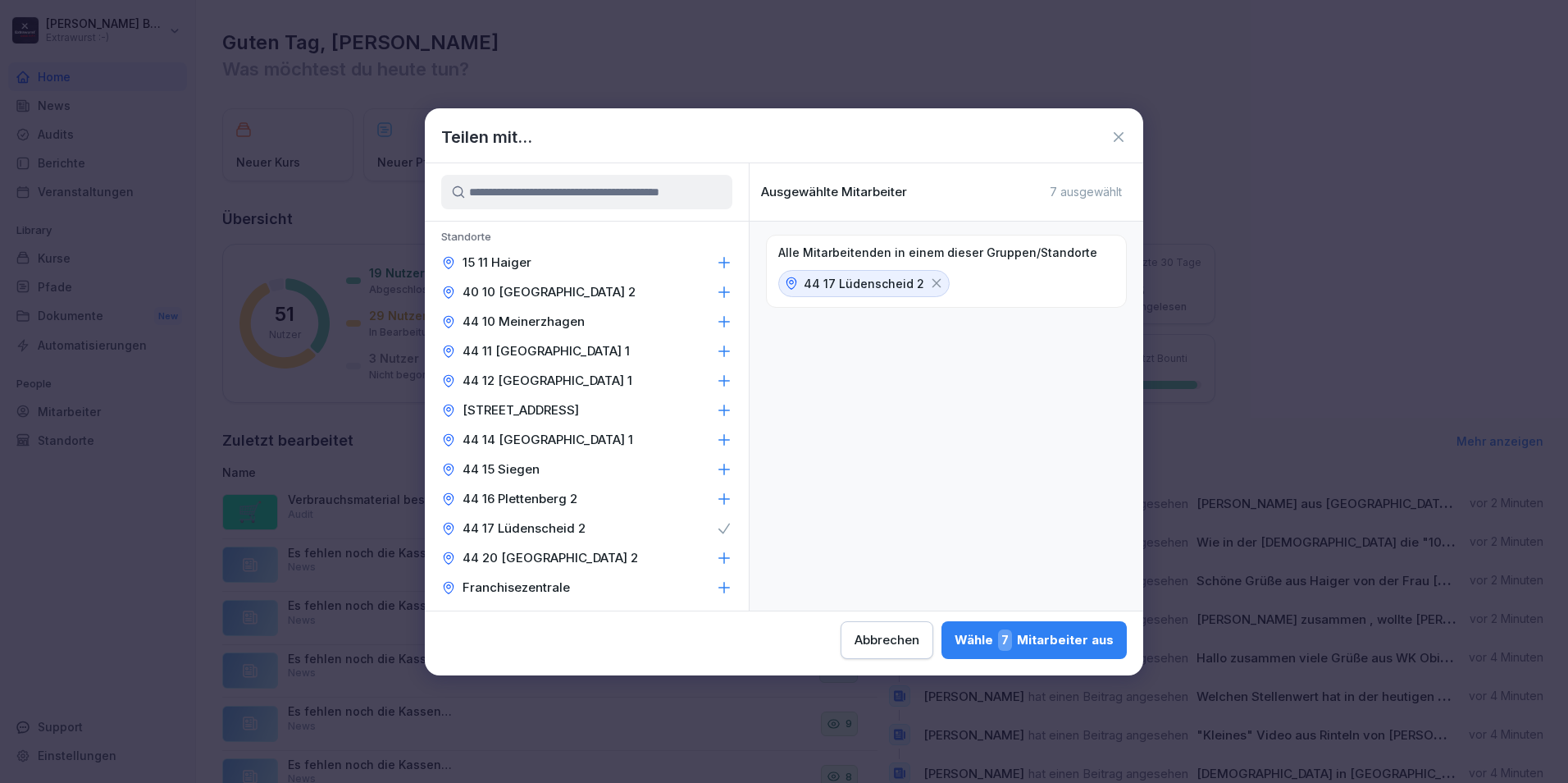
click at [993, 636] on div "Wähle 7 Mitarbeiter aus" at bounding box center [1034, 640] width 159 height 22
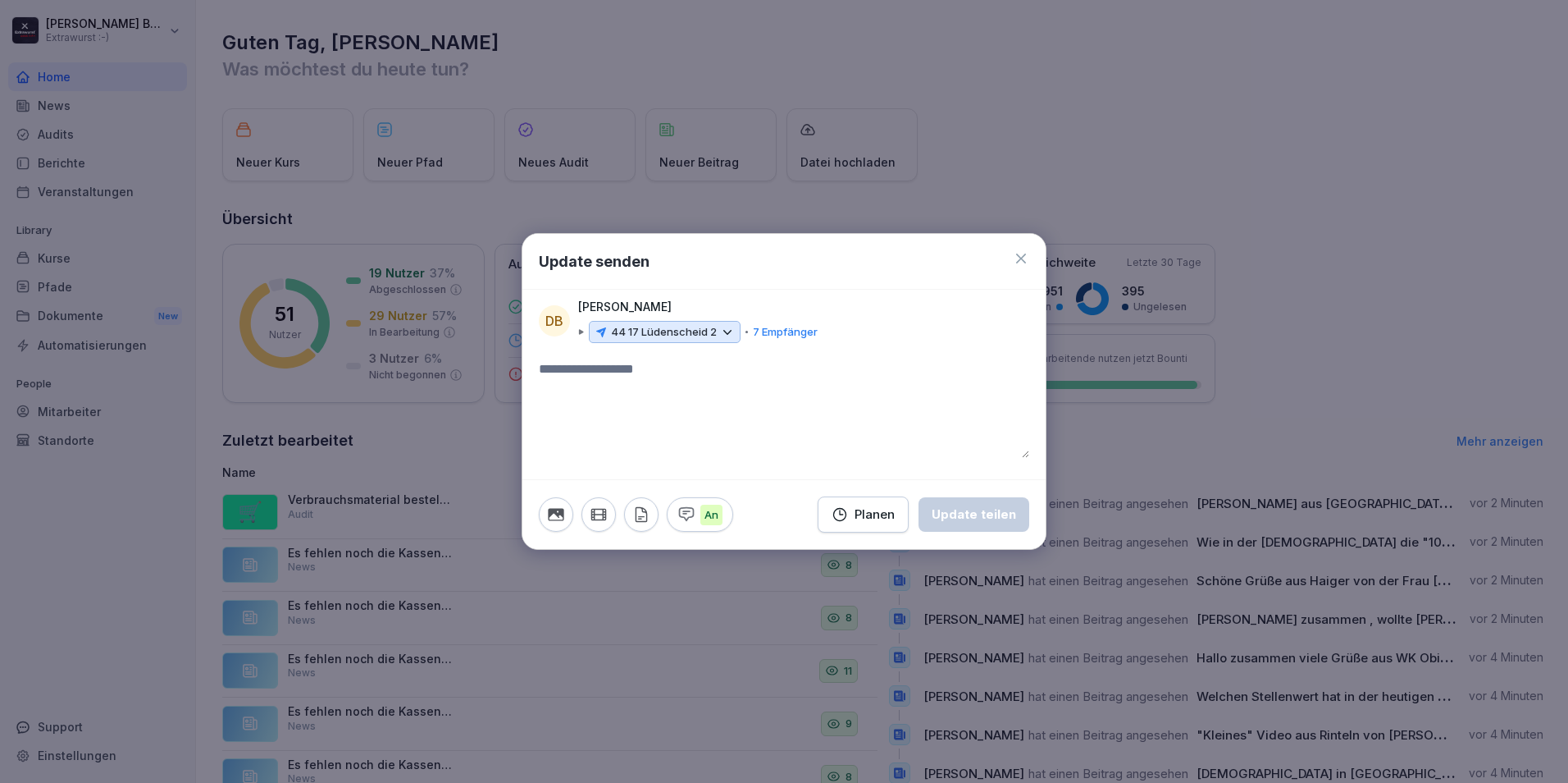
click at [616, 382] on textarea at bounding box center [784, 408] width 490 height 99
type textarea "**********"
click at [950, 514] on div "Update teilen" at bounding box center [974, 514] width 85 height 18
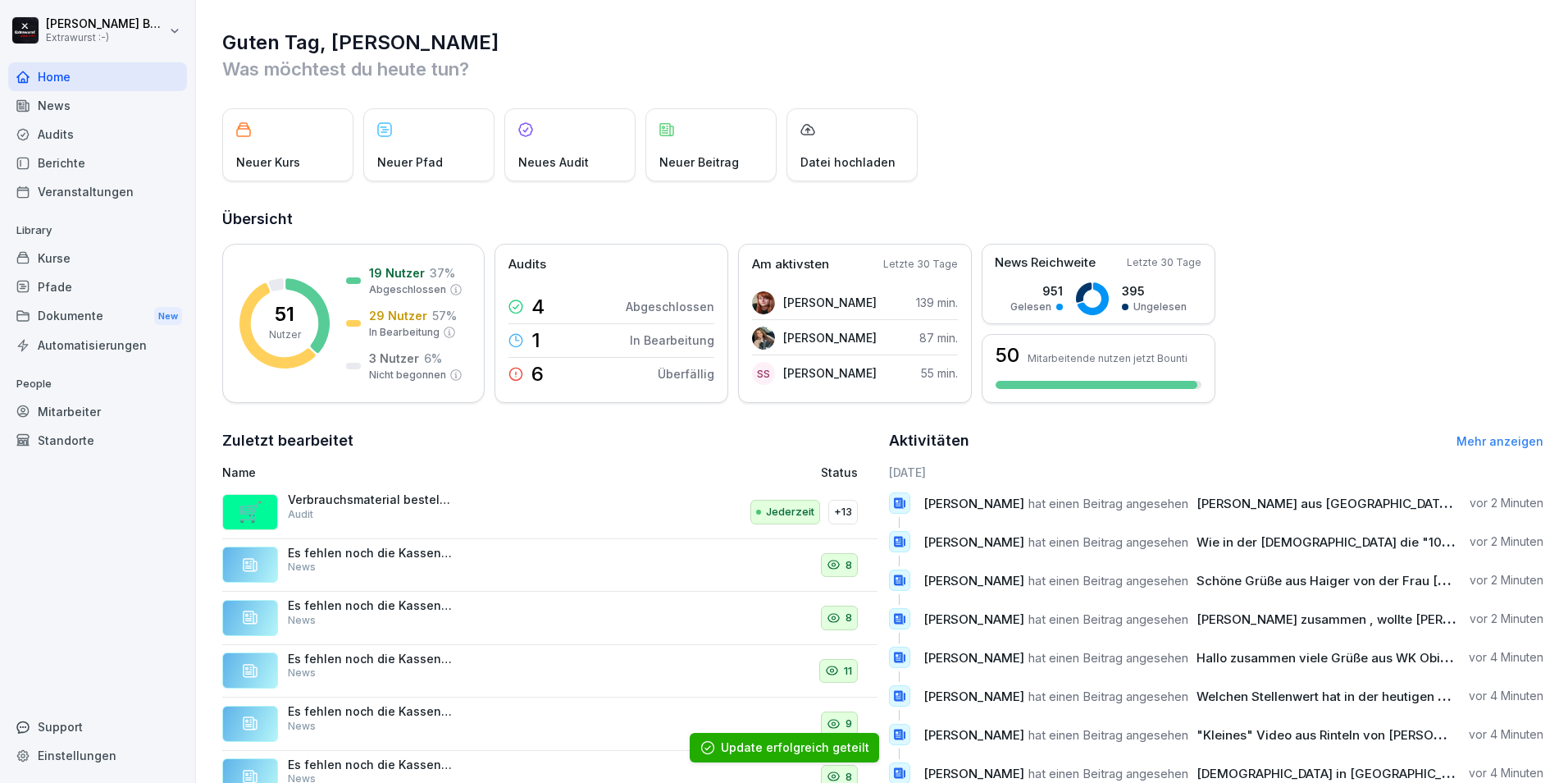
click at [736, 130] on div "Neuer Beitrag" at bounding box center [710, 145] width 131 height 73
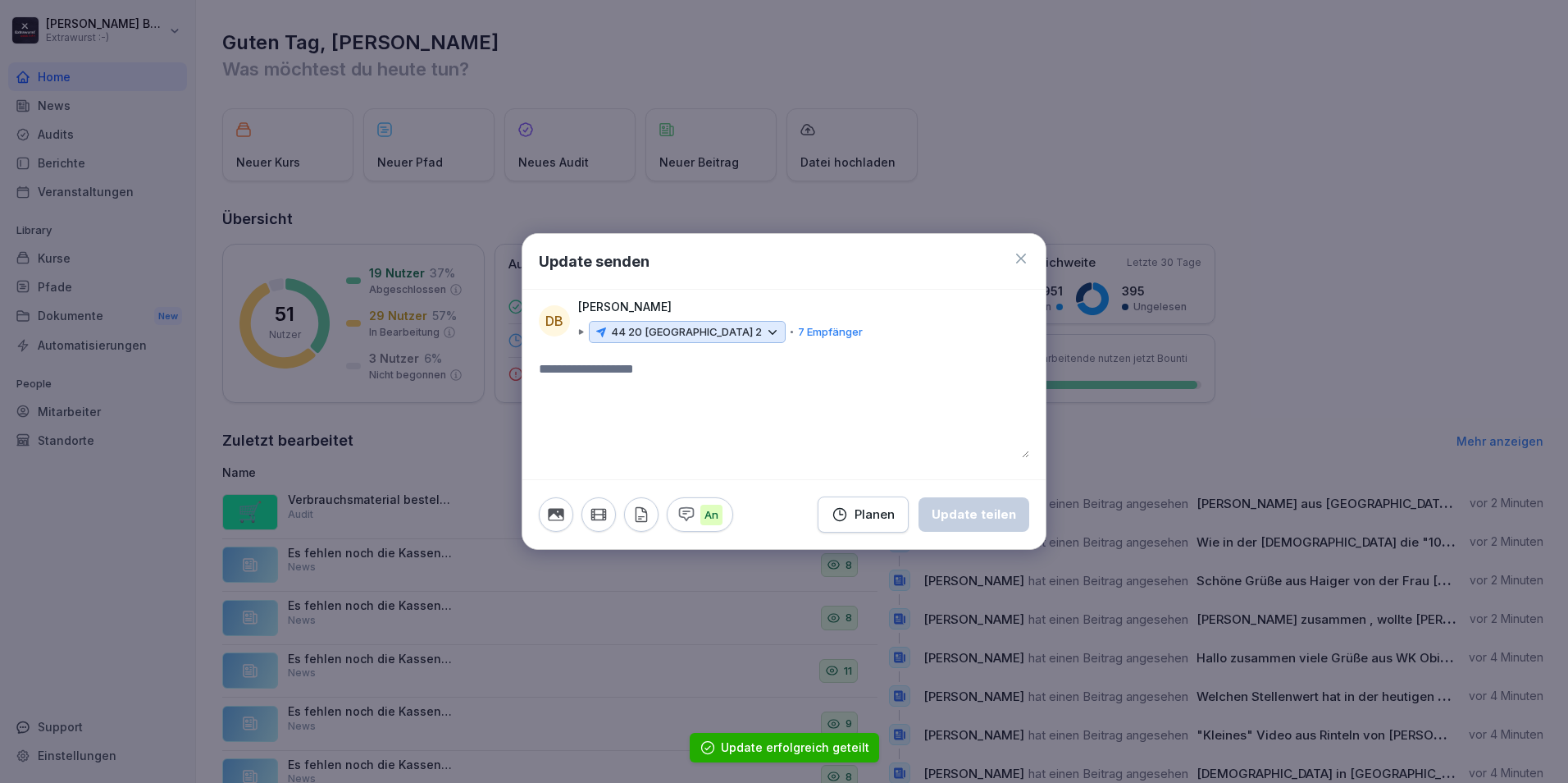
click at [683, 340] on p "44 20 Wuppertal 2" at bounding box center [686, 331] width 150 height 16
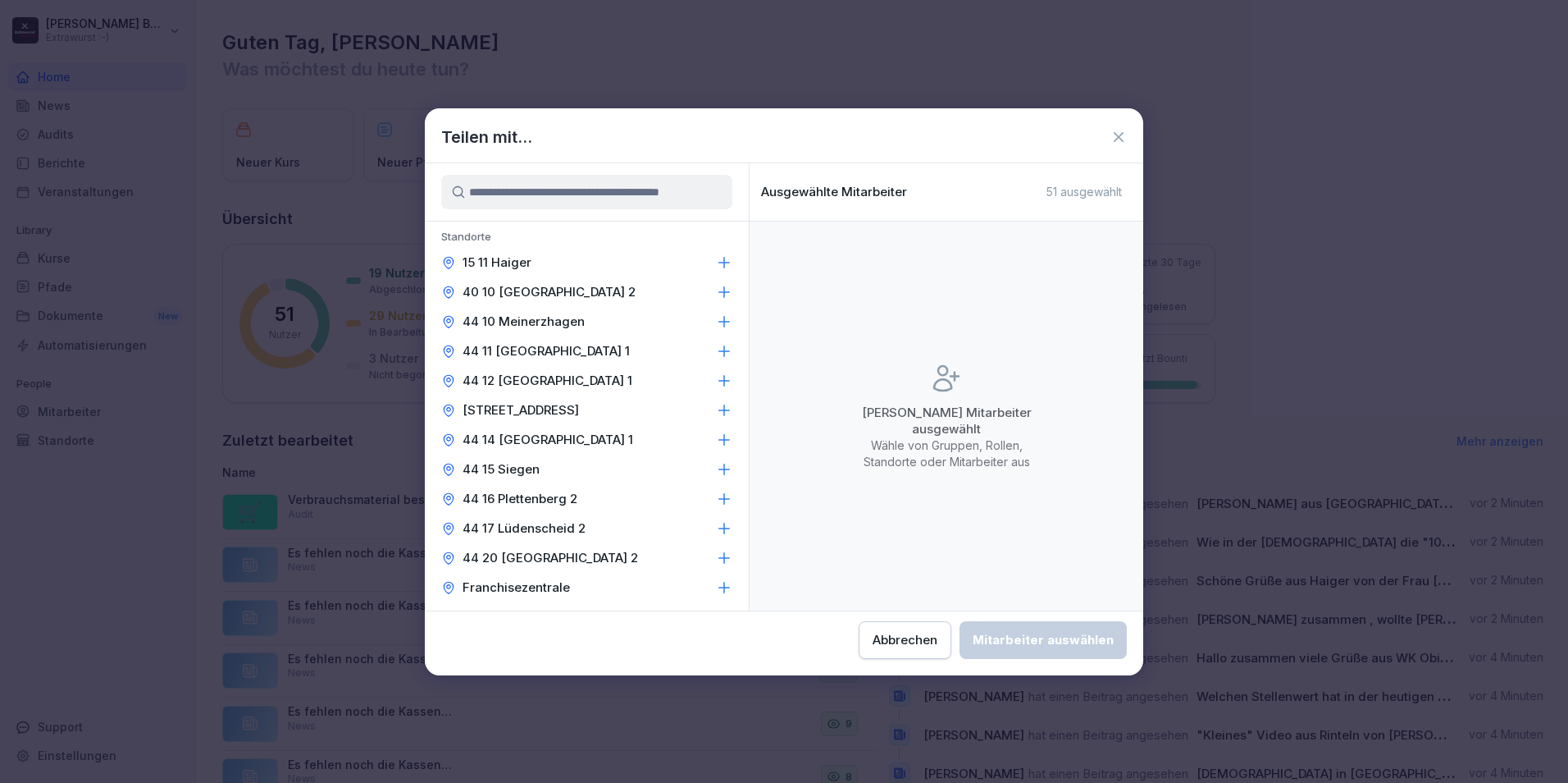
click at [591, 549] on div "44 20 Wuppertal 2" at bounding box center [587, 557] width 324 height 29
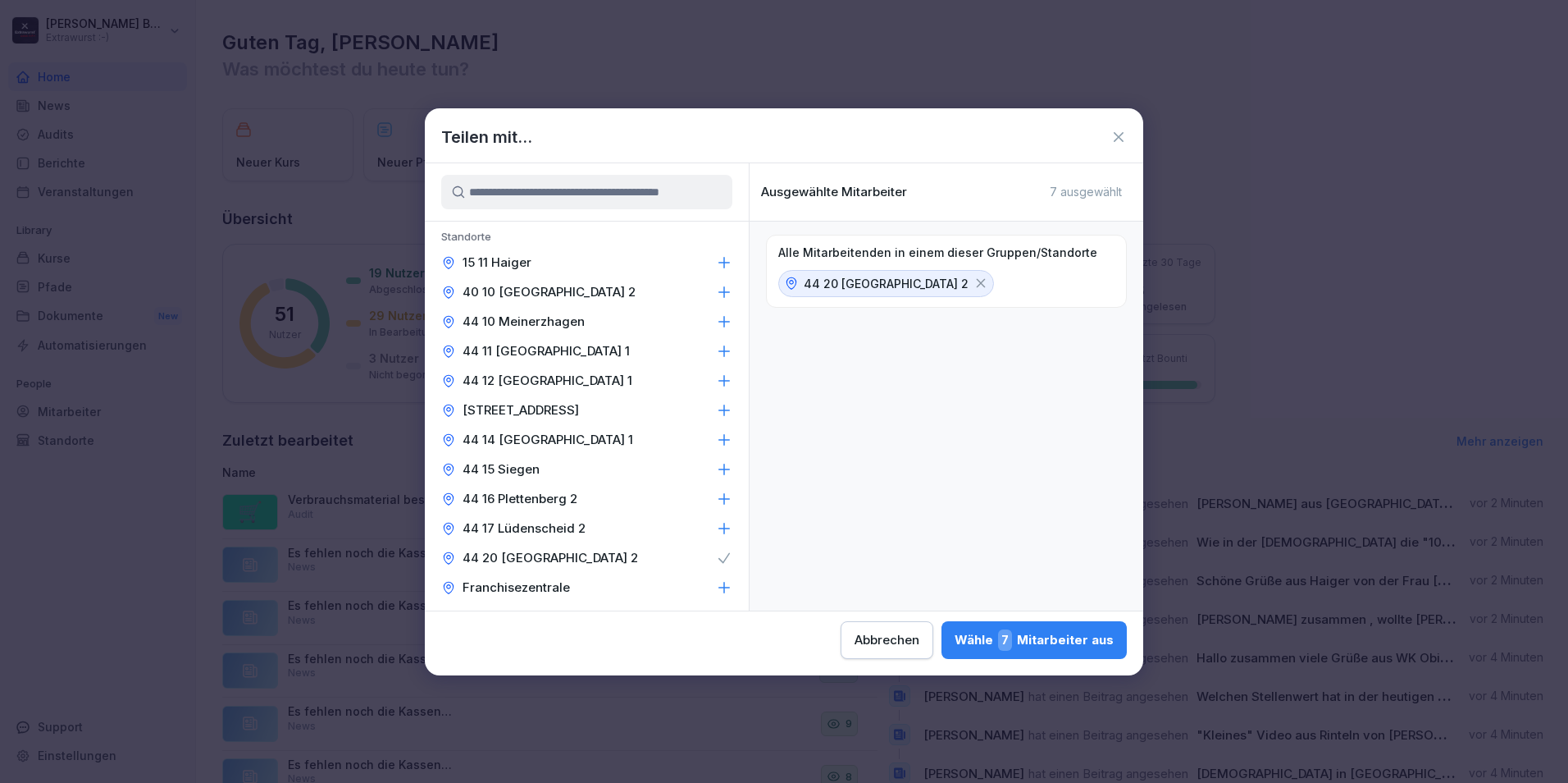
click at [566, 558] on p "44 20 Wuppertal 2" at bounding box center [550, 557] width 176 height 16
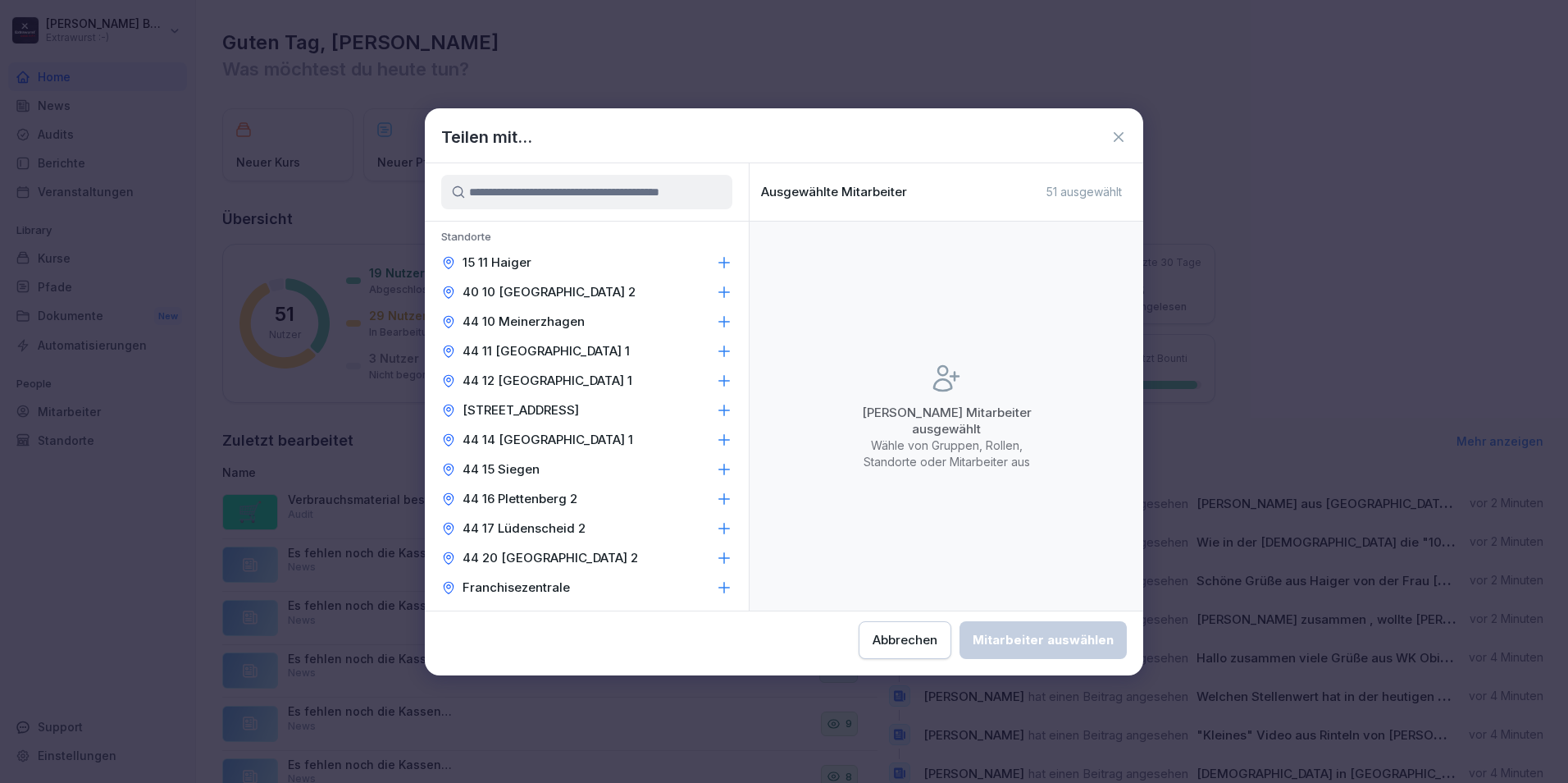
click at [531, 557] on p "44 20 Wuppertal 2" at bounding box center [550, 557] width 176 height 16
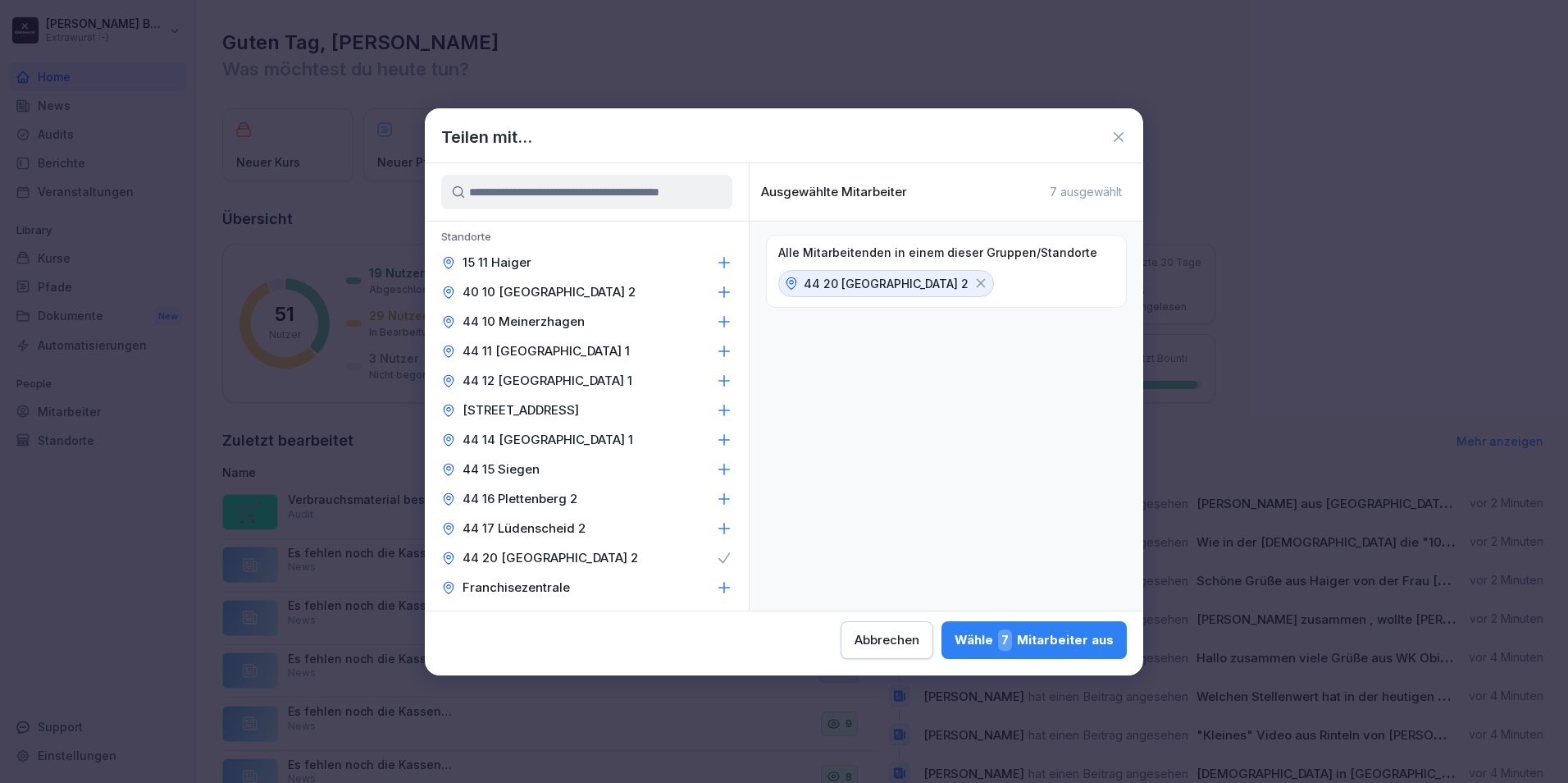
click at [1090, 628] on button "Wähle 7 Mitarbeiter aus" at bounding box center [1034, 640] width 185 height 38
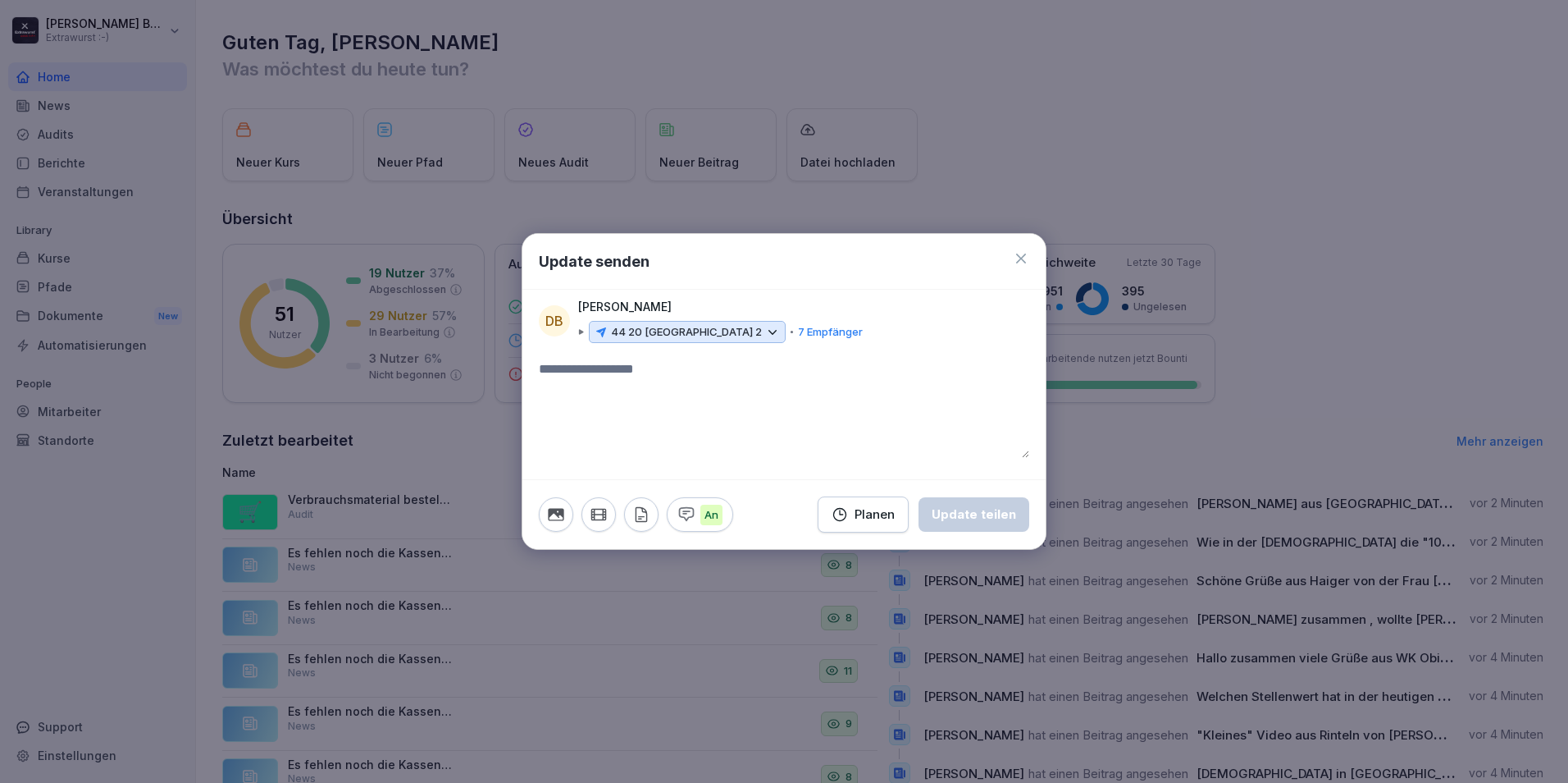
click at [642, 369] on textarea at bounding box center [784, 408] width 490 height 99
type textarea "**********"
click at [987, 514] on div "Update teilen" at bounding box center [974, 514] width 85 height 18
